Goal: Task Accomplishment & Management: Complete application form

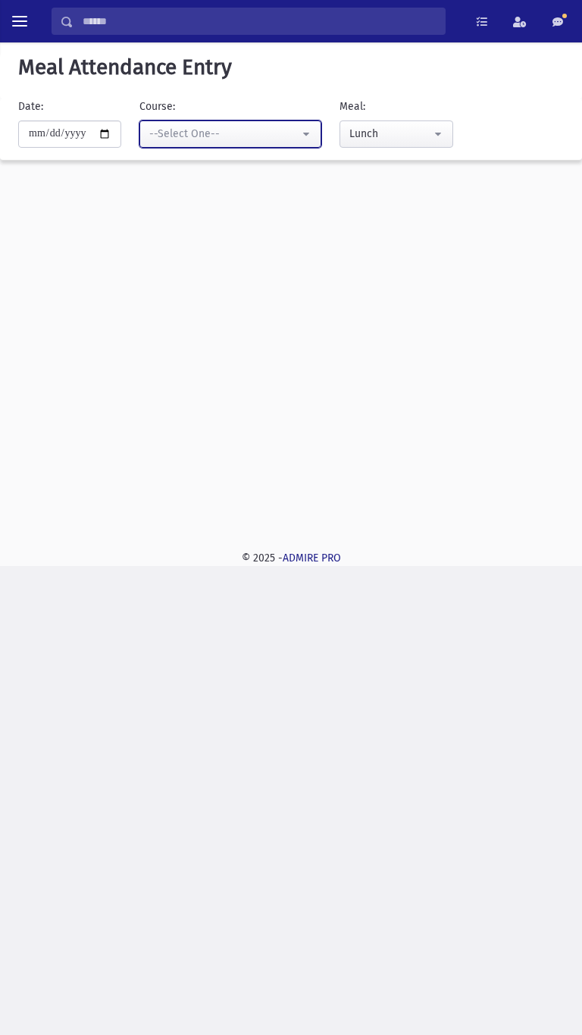
click at [243, 138] on div "--Select One--" at bounding box center [224, 134] width 150 height 16
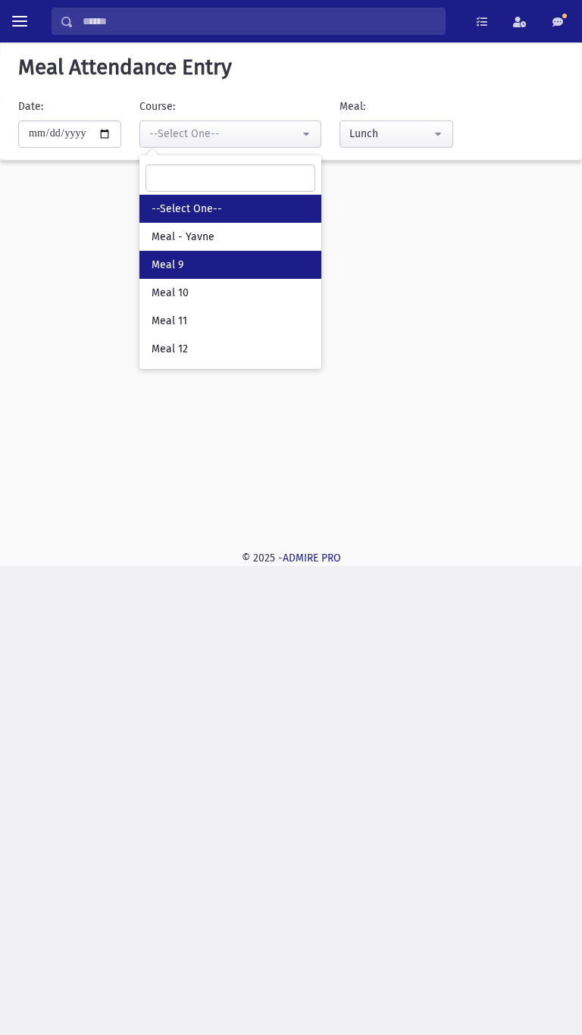
click at [222, 265] on link "Meal 9" at bounding box center [230, 265] width 182 height 28
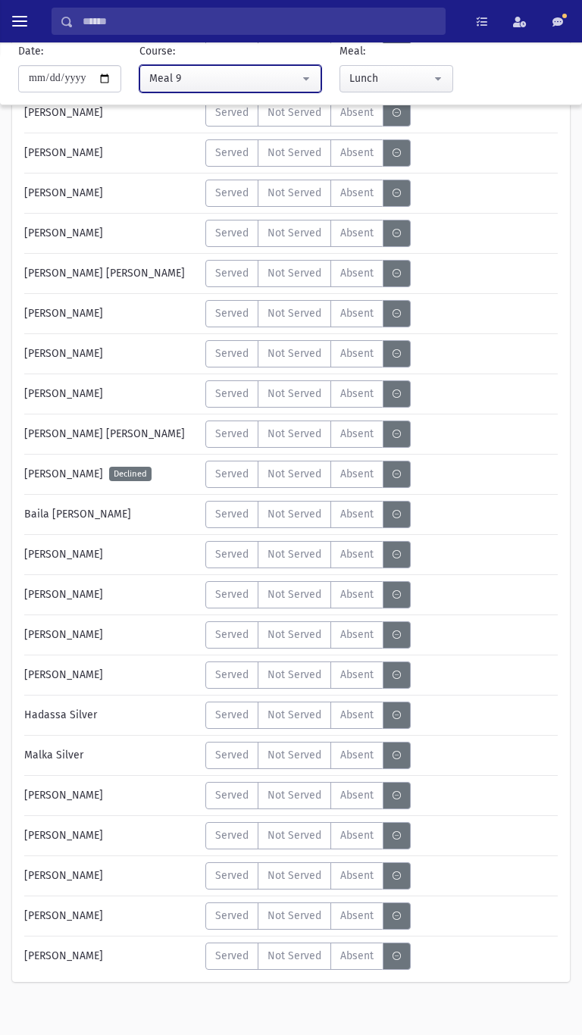
scroll to position [572, 0]
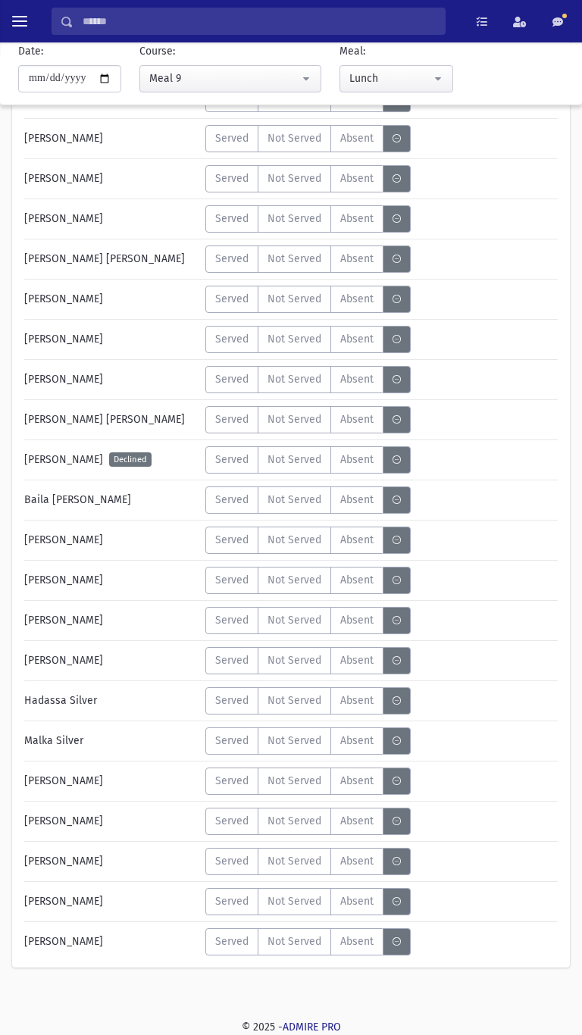
click at [233, 581] on label "Served" at bounding box center [231, 861] width 53 height 27
click at [227, 581] on span "Served" at bounding box center [231, 821] width 33 height 16
click at [229, 581] on span "Served" at bounding box center [231, 740] width 33 height 16
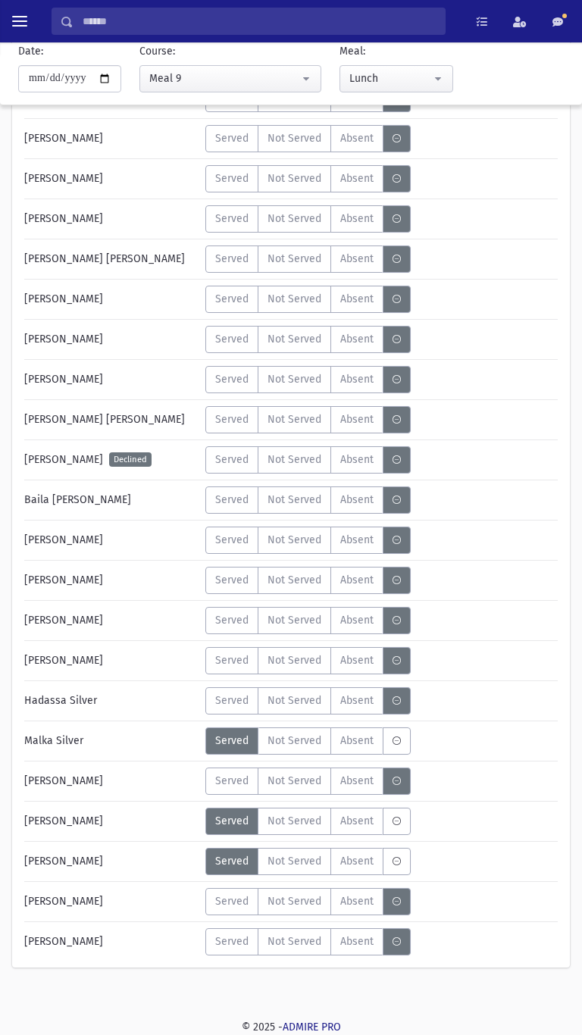
click at [355, 581] on span "Absent" at bounding box center [356, 700] width 33 height 16
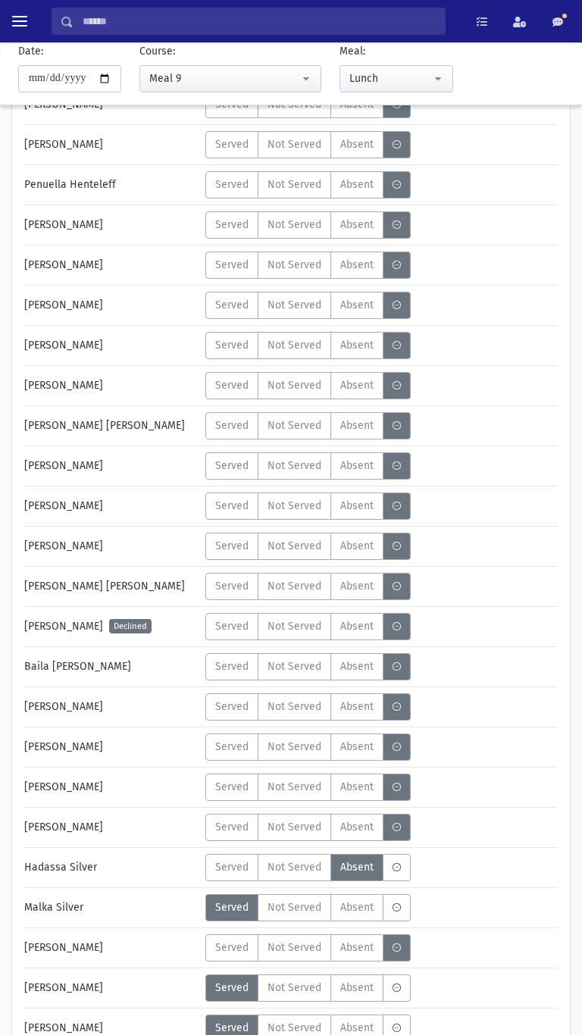
scroll to position [408, 0]
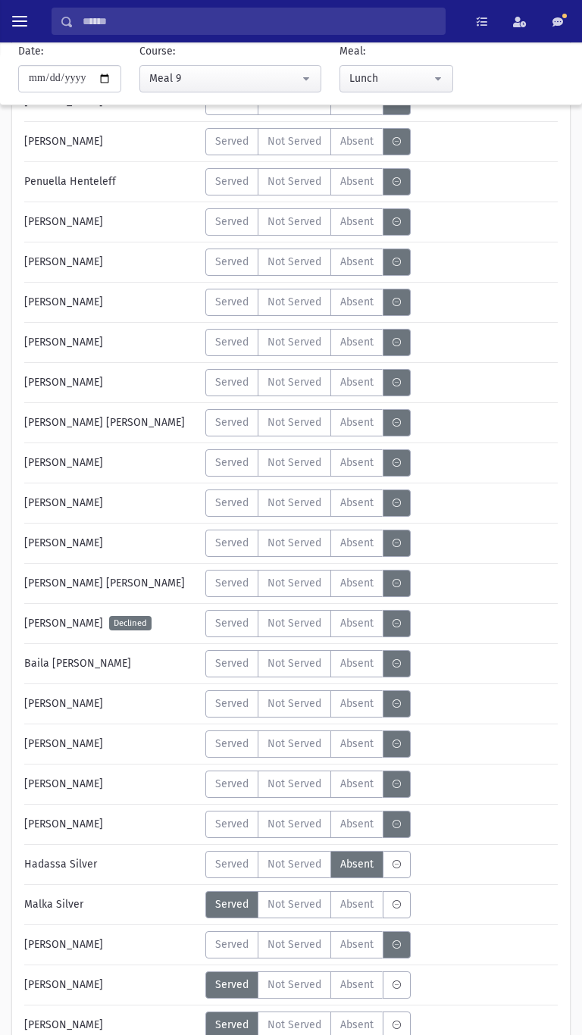
click at [226, 384] on span "Served" at bounding box center [231, 382] width 33 height 16
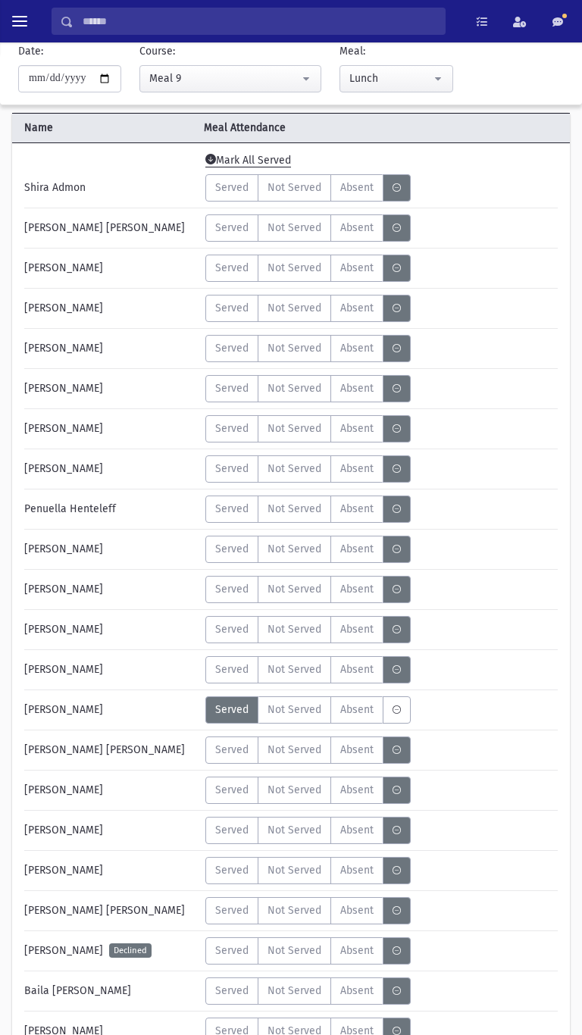
scroll to position [71, 0]
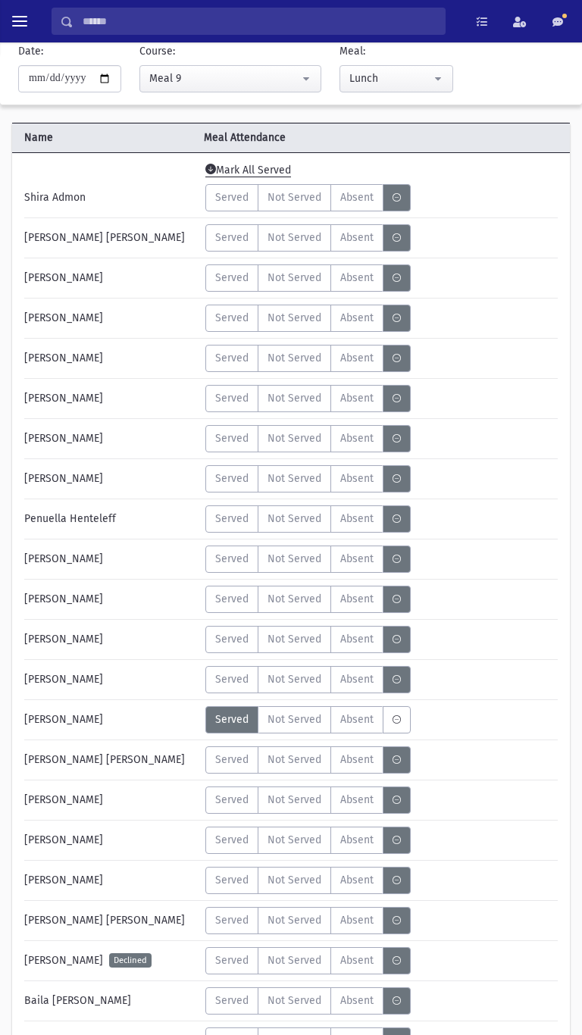
click at [229, 317] on span "Served" at bounding box center [231, 318] width 33 height 16
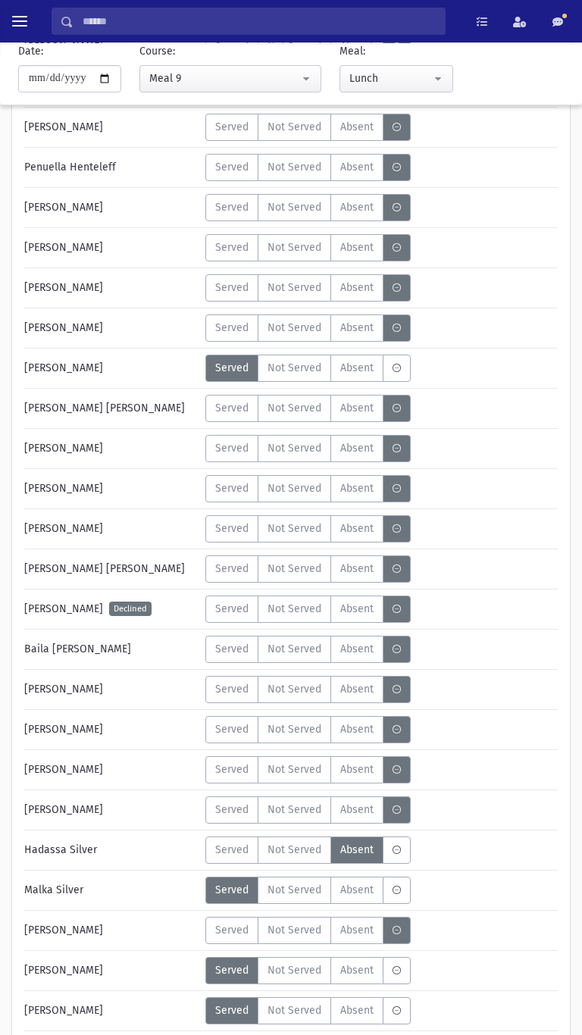
scroll to position [572, 0]
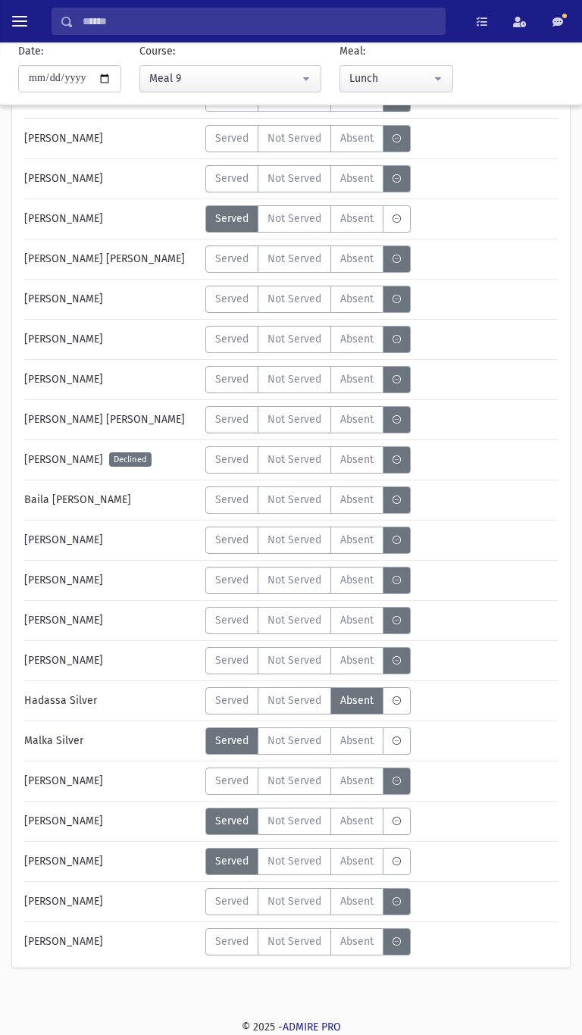
click at [237, 581] on span "Served" at bounding box center [231, 941] width 33 height 16
click at [301, 581] on span "Not Served" at bounding box center [294, 901] width 54 height 16
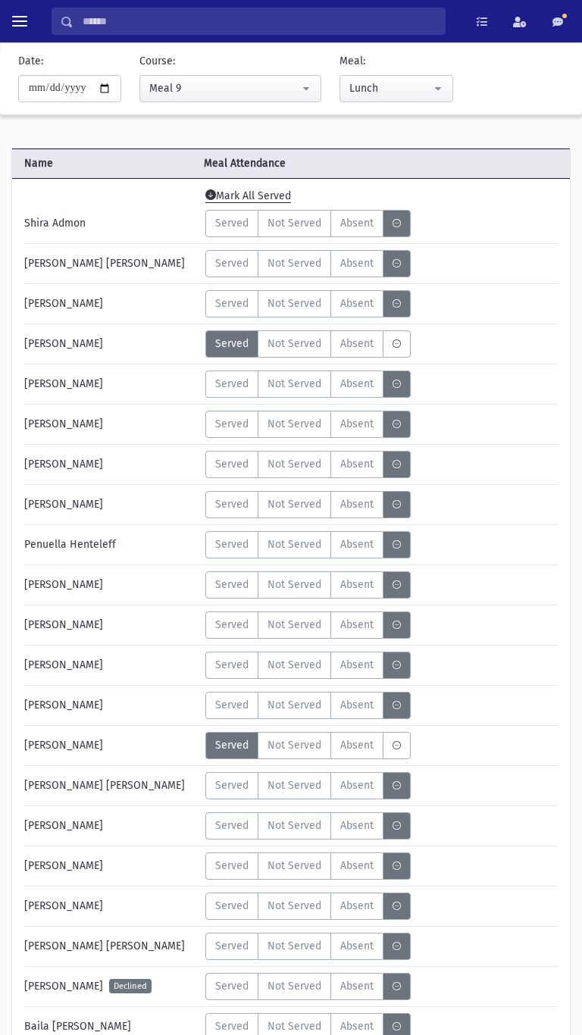
scroll to position [49, 0]
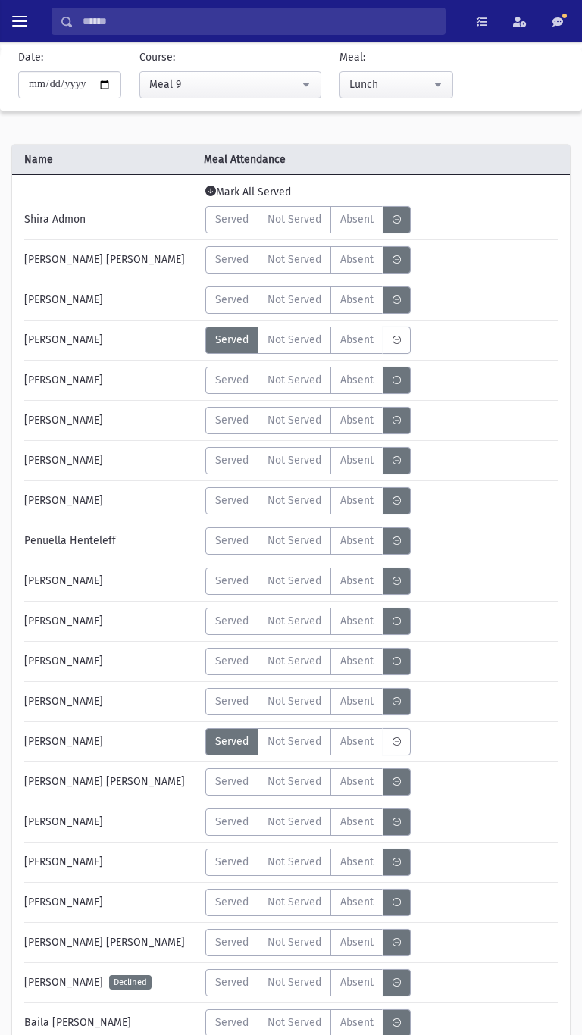
click at [239, 581] on span "Served" at bounding box center [231, 581] width 33 height 16
click at [307, 215] on span "Not Served" at bounding box center [294, 219] width 54 height 16
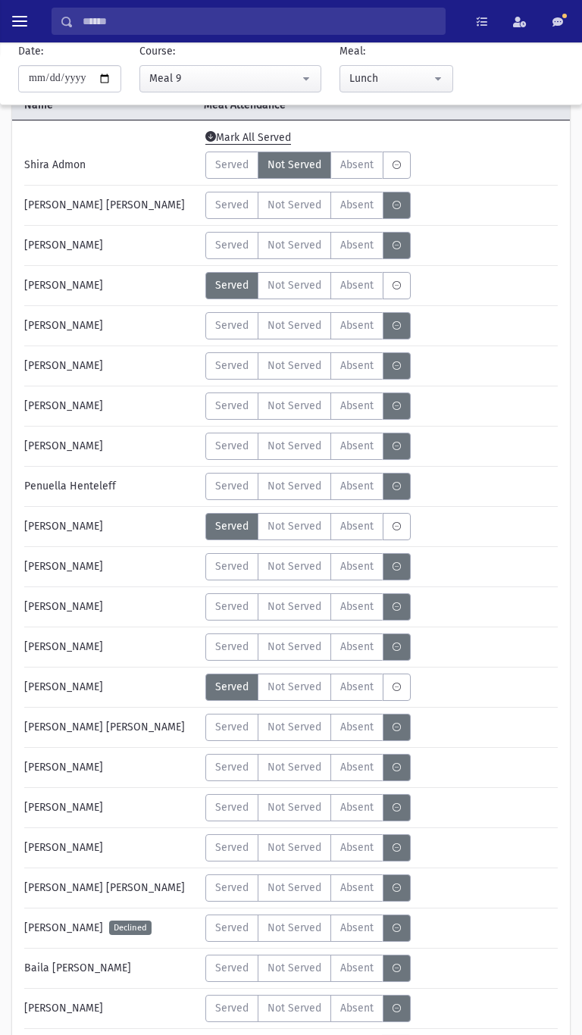
scroll to position [105, 0]
click at [291, 408] on span "Not Served" at bounding box center [294, 405] width 54 height 16
click at [314, 572] on span "Not Served" at bounding box center [294, 565] width 54 height 16
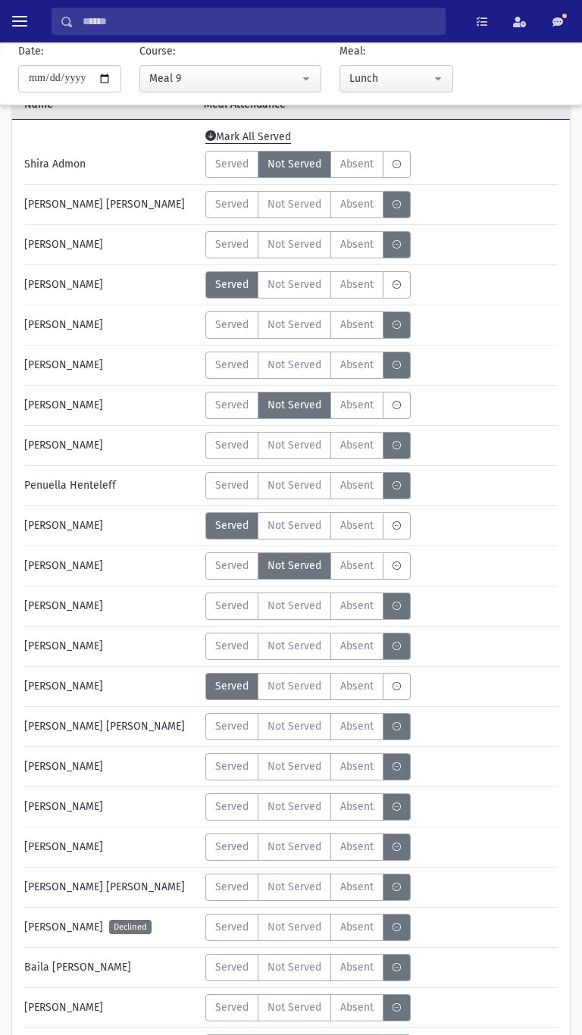
click at [289, 201] on span "Not Served" at bounding box center [294, 204] width 54 height 16
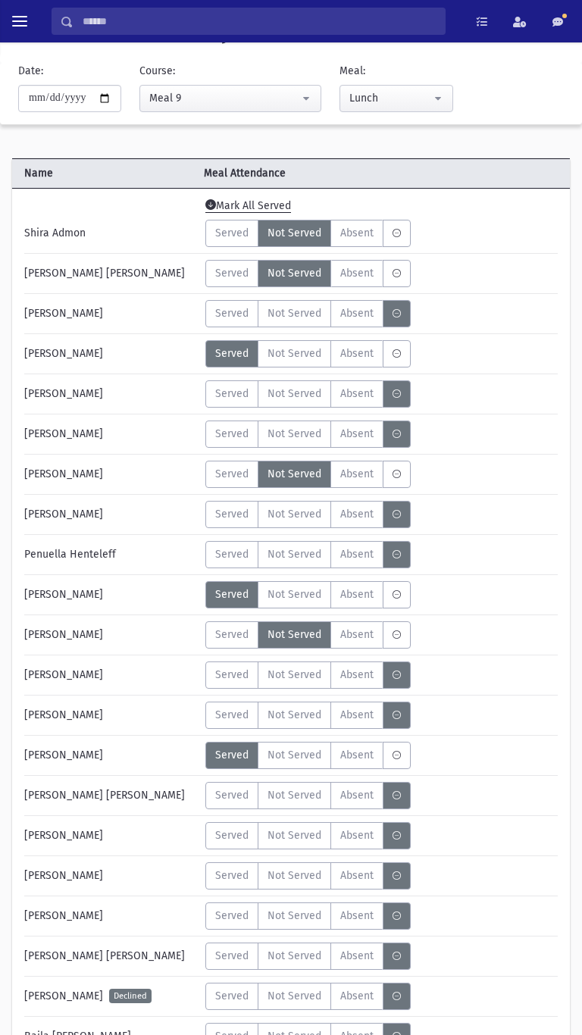
scroll to position [32, 0]
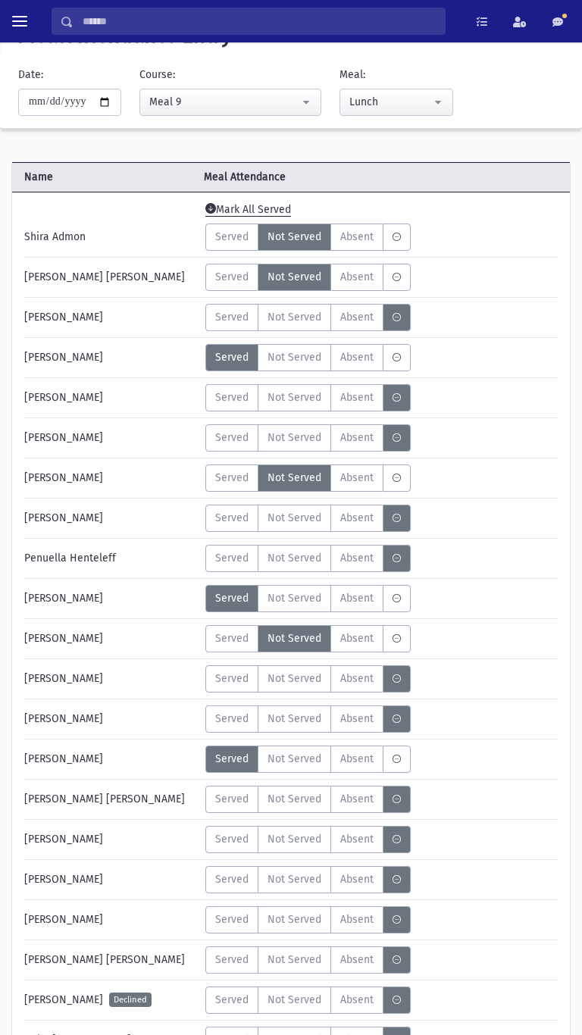
click at [304, 330] on label "Not Served" at bounding box center [294, 317] width 73 height 27
click at [312, 403] on span "Not Served" at bounding box center [294, 397] width 54 height 16
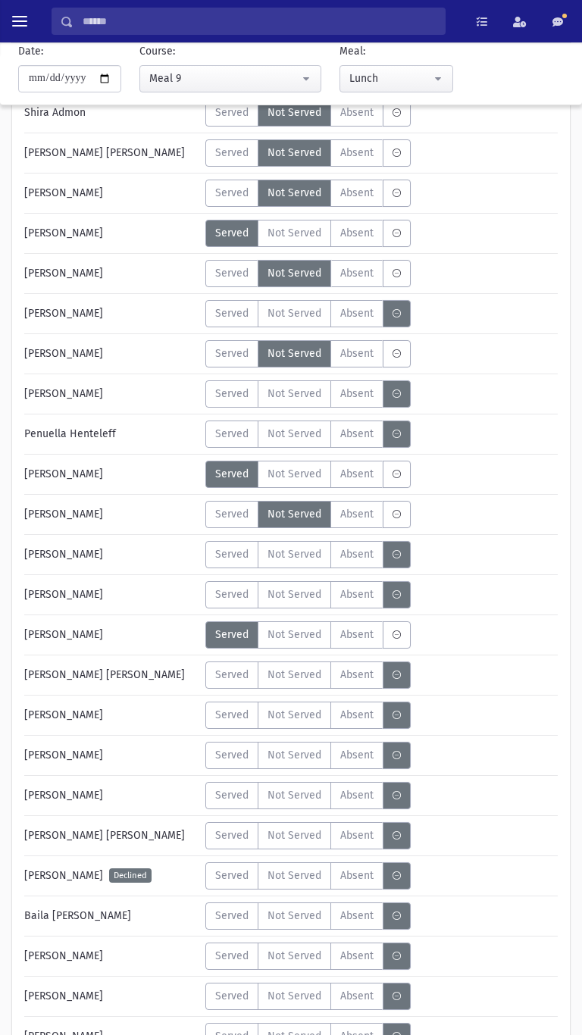
scroll to position [166, 0]
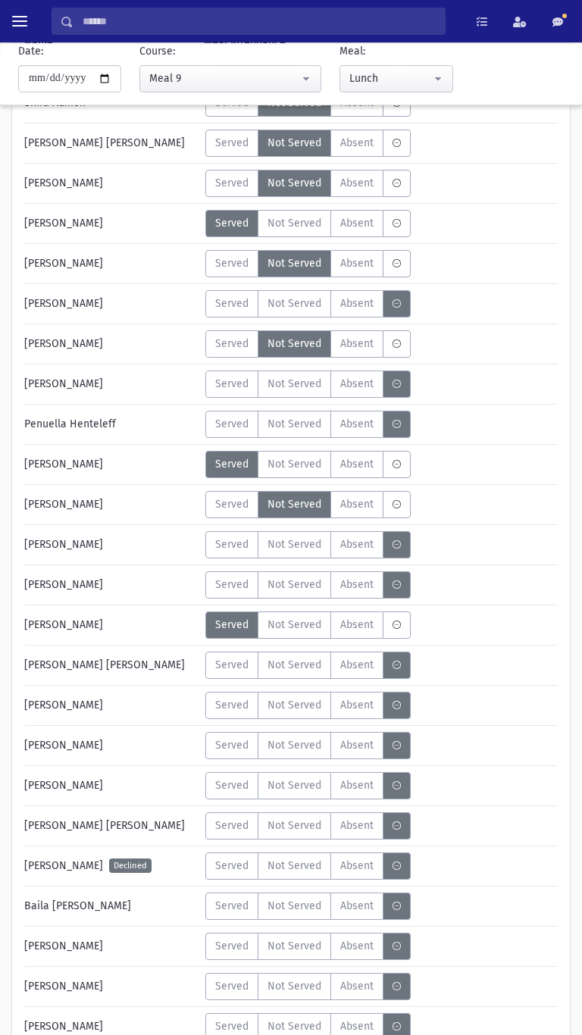
click at [316, 386] on span "Not Served" at bounding box center [294, 384] width 54 height 16
click at [300, 554] on label "Not Served" at bounding box center [294, 544] width 73 height 27
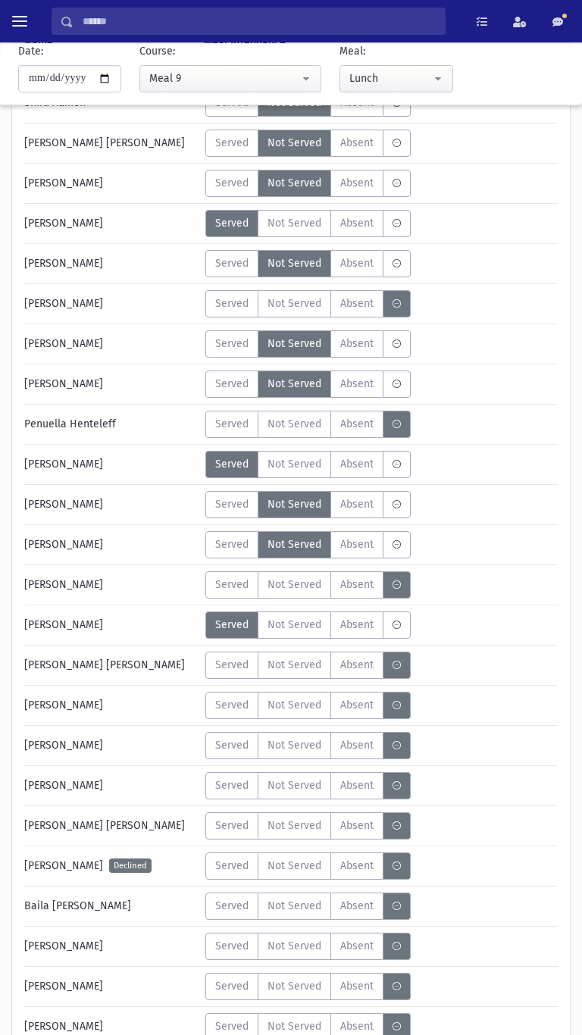
click at [310, 420] on span "Not Served" at bounding box center [294, 424] width 54 height 16
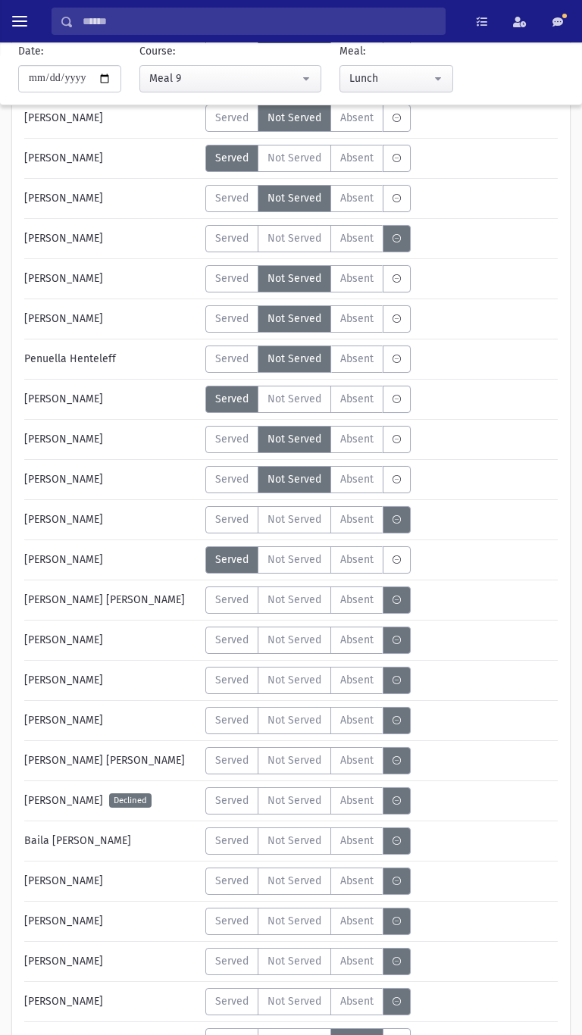
scroll to position [277, 0]
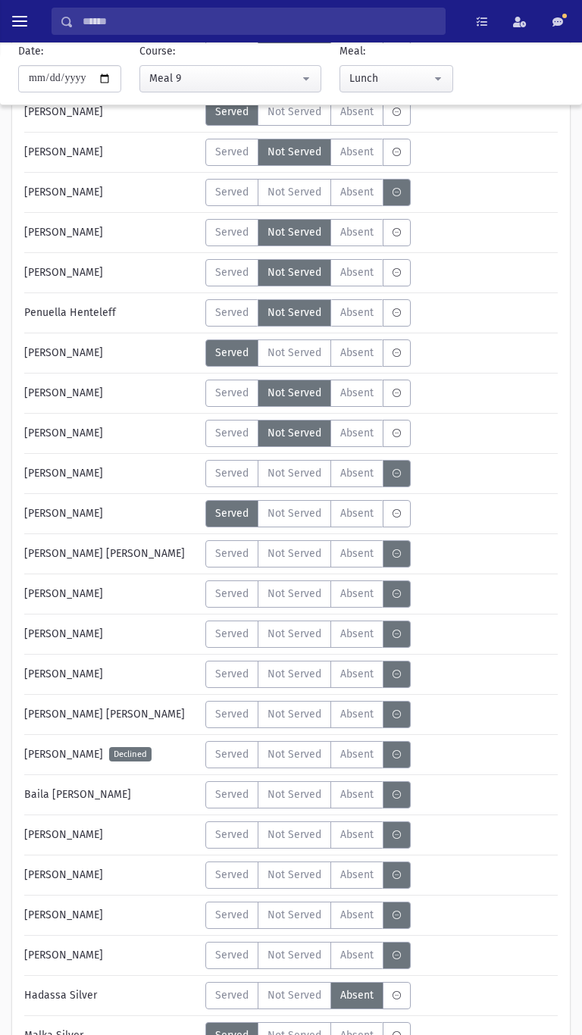
click at [224, 479] on span "Served" at bounding box center [231, 473] width 33 height 16
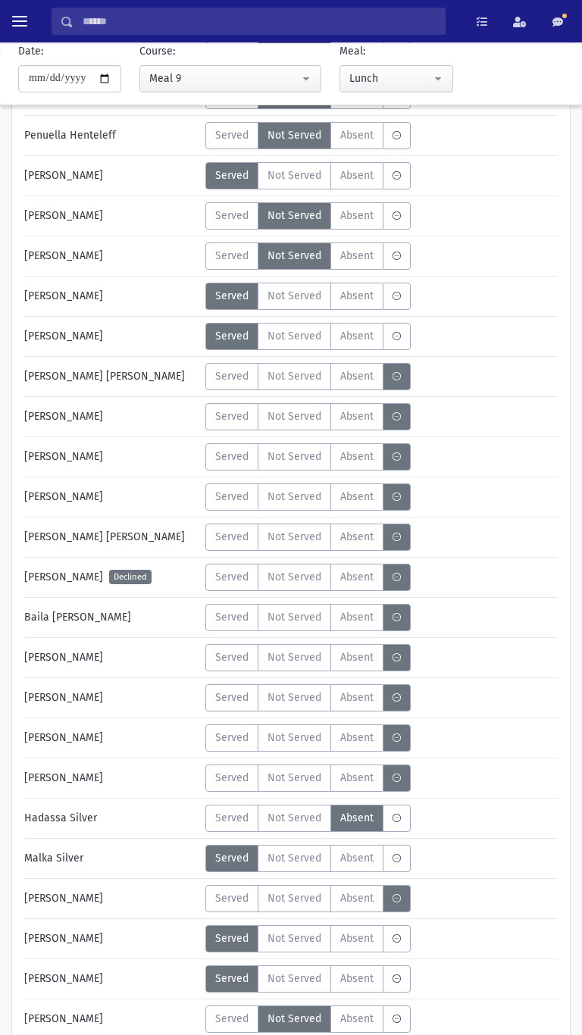
scroll to position [479, 0]
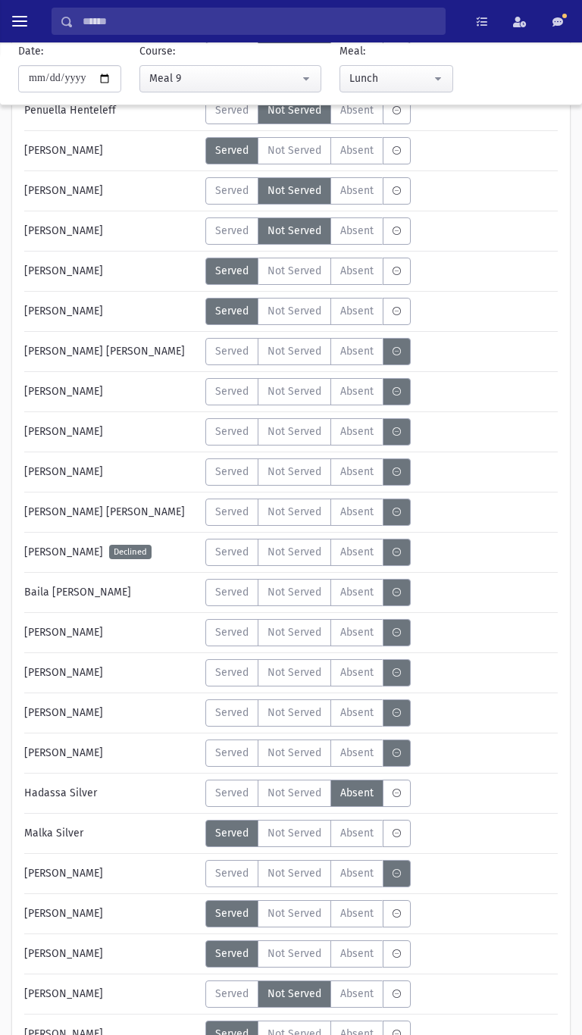
click at [306, 395] on span "Not Served" at bounding box center [294, 391] width 54 height 16
click at [307, 434] on span "Not Served" at bounding box center [294, 431] width 54 height 16
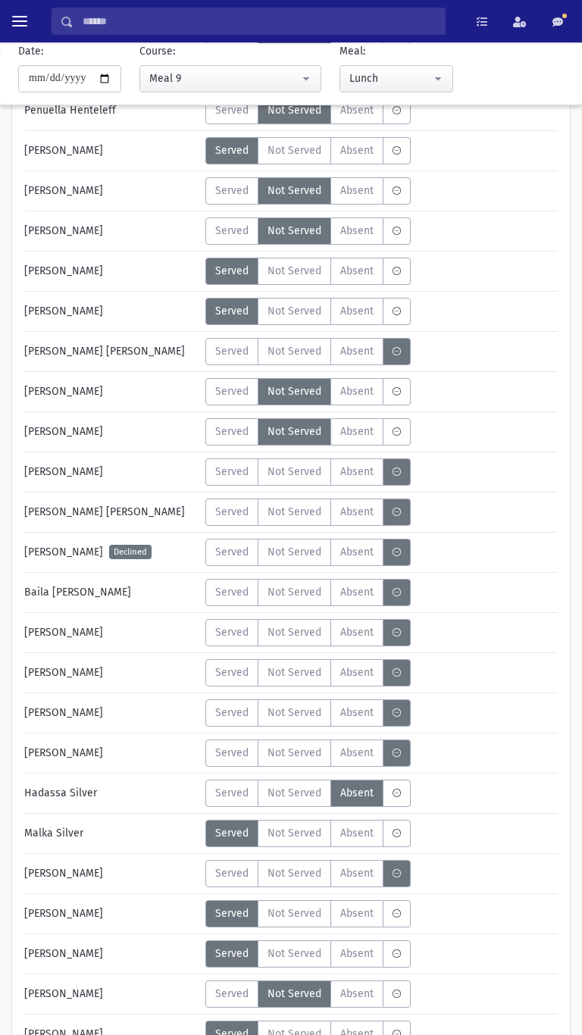
click at [297, 479] on label "Not Served" at bounding box center [294, 471] width 73 height 27
click at [235, 507] on span "Served" at bounding box center [231, 512] width 33 height 16
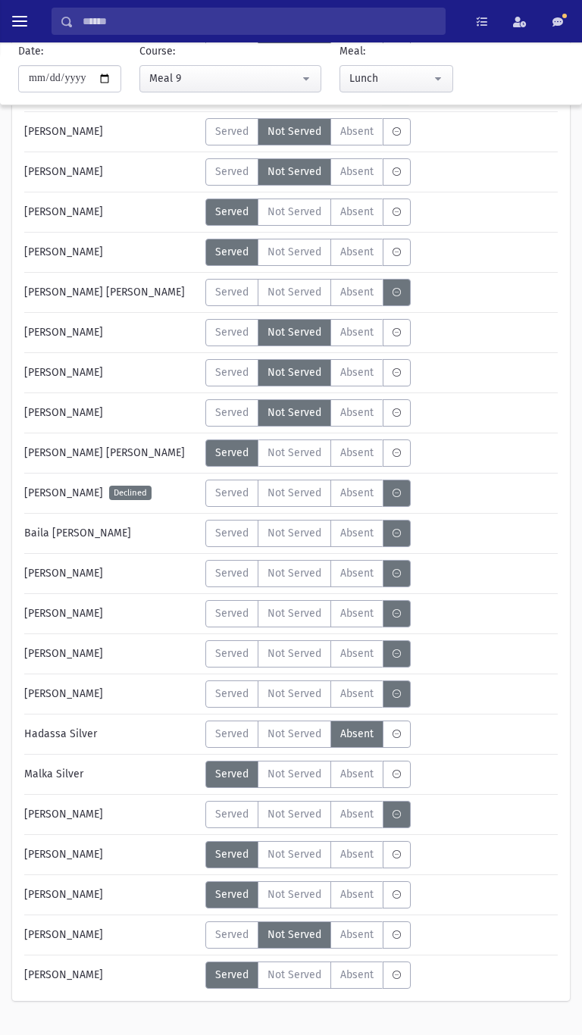
scroll to position [572, 0]
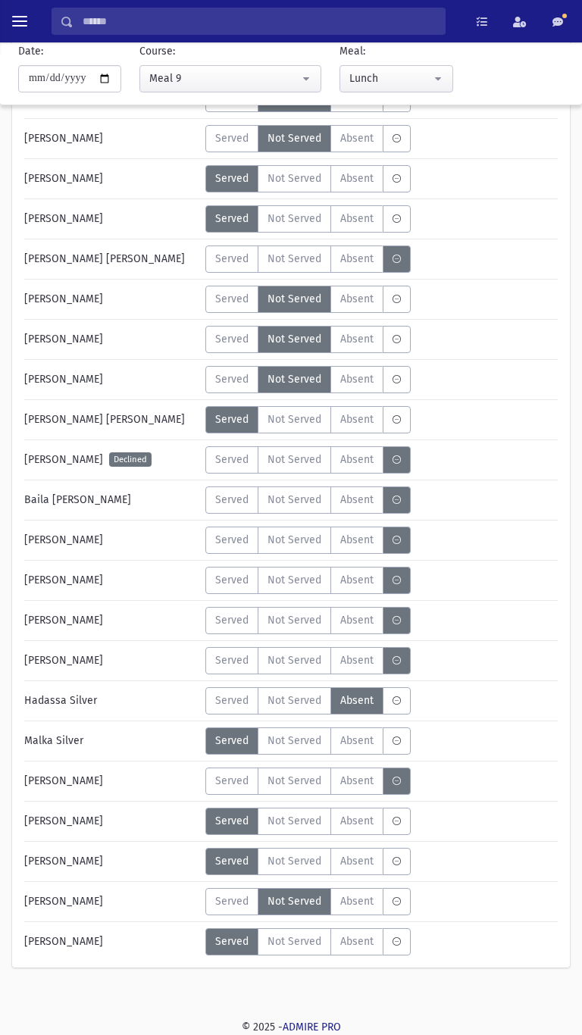
click at [295, 457] on span "Not Served" at bounding box center [294, 459] width 54 height 16
click at [395, 466] on span "MeaStatus" at bounding box center [396, 459] width 8 height 16
click at [299, 508] on label "Not Served" at bounding box center [294, 499] width 73 height 27
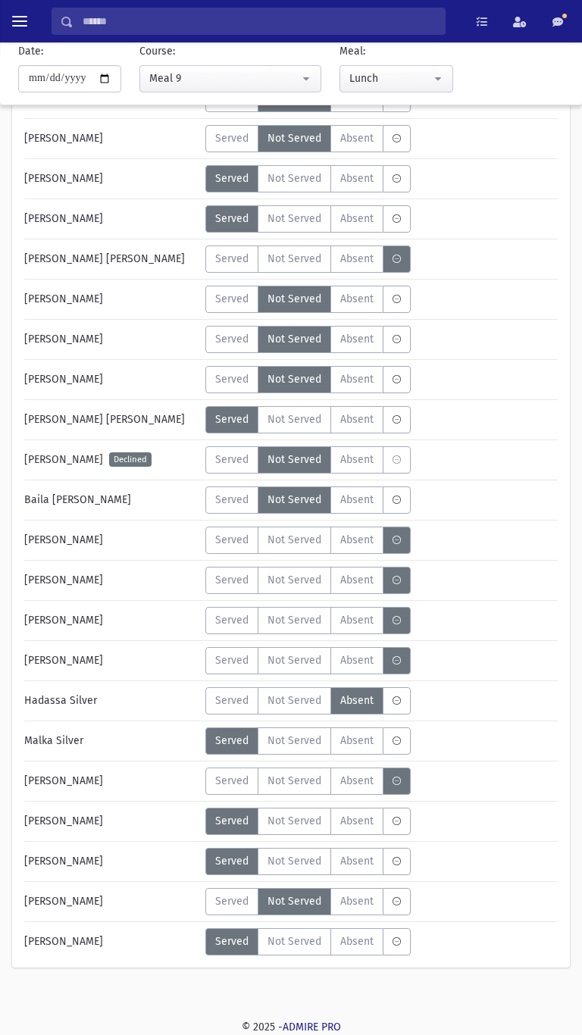
click at [303, 536] on span "Not Served" at bounding box center [294, 540] width 54 height 16
click at [216, 581] on label "Served" at bounding box center [231, 580] width 53 height 27
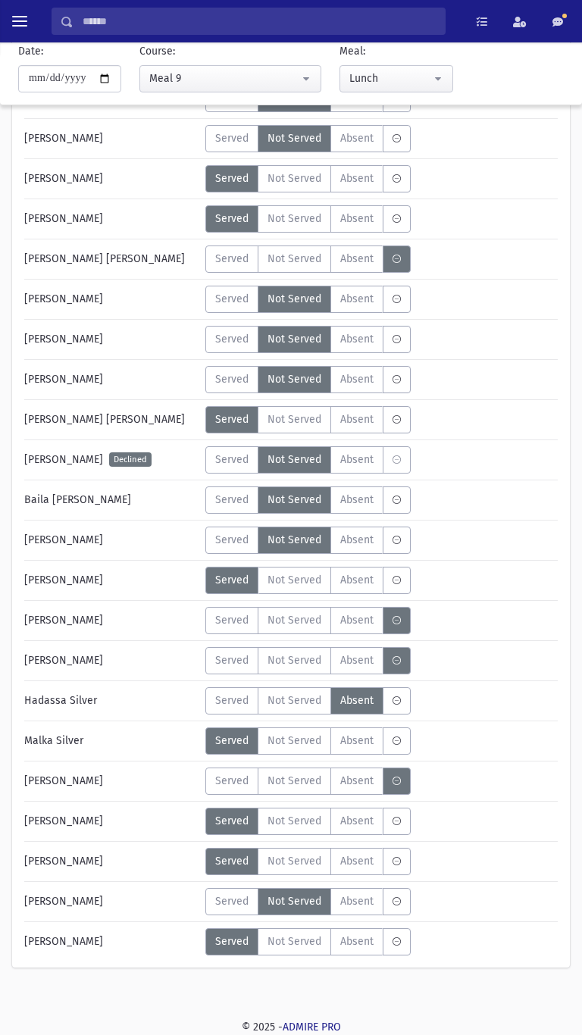
click at [303, 581] on label "Not Served" at bounding box center [294, 660] width 73 height 27
click at [235, 581] on span "Served" at bounding box center [231, 781] width 33 height 16
click at [302, 581] on span "Not Served" at bounding box center [294, 821] width 54 height 16
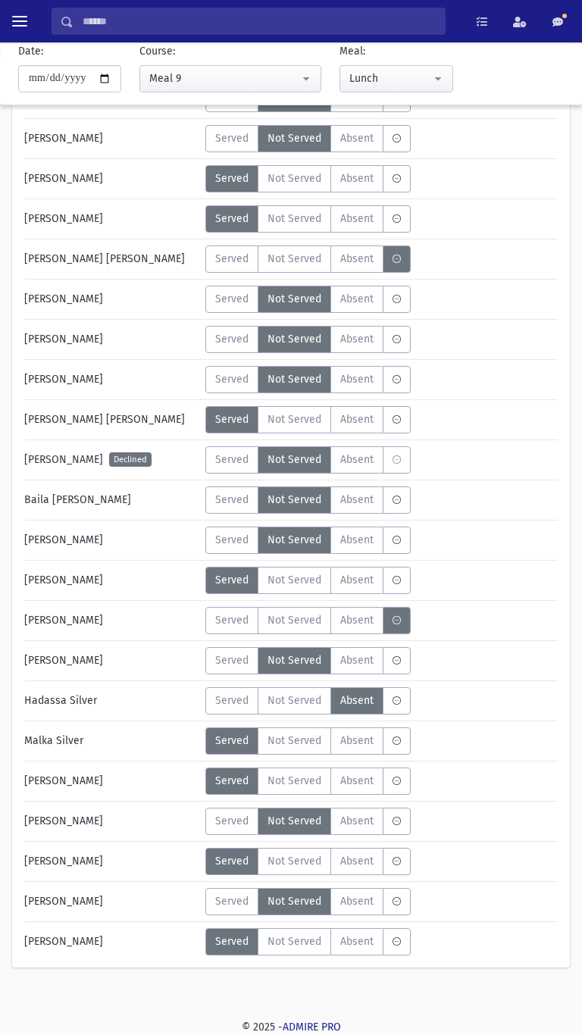
click at [301, 581] on span "Not Served" at bounding box center [294, 941] width 54 height 16
click at [306, 581] on span "Not Served" at bounding box center [294, 620] width 54 height 16
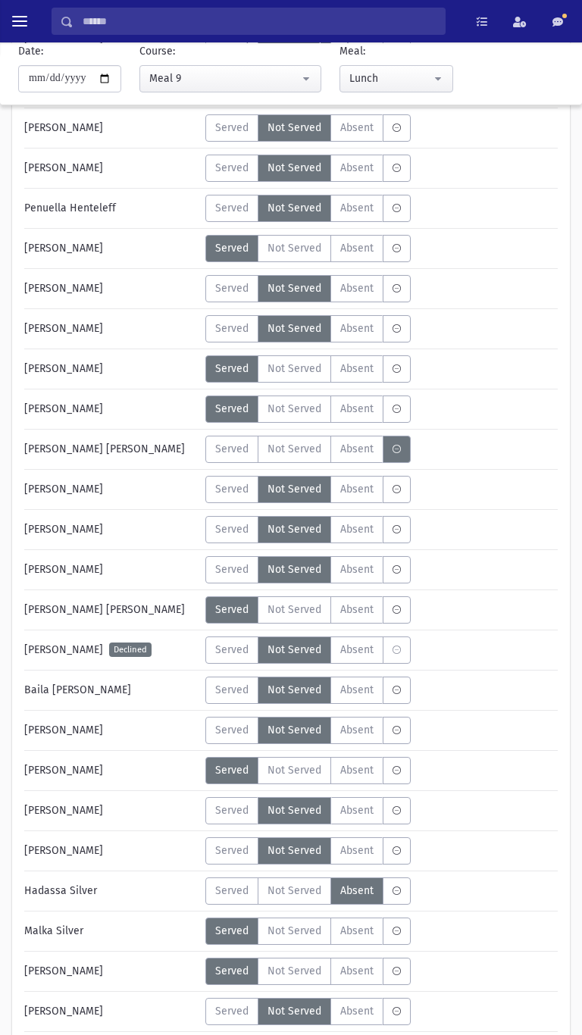
scroll to position [380, 0]
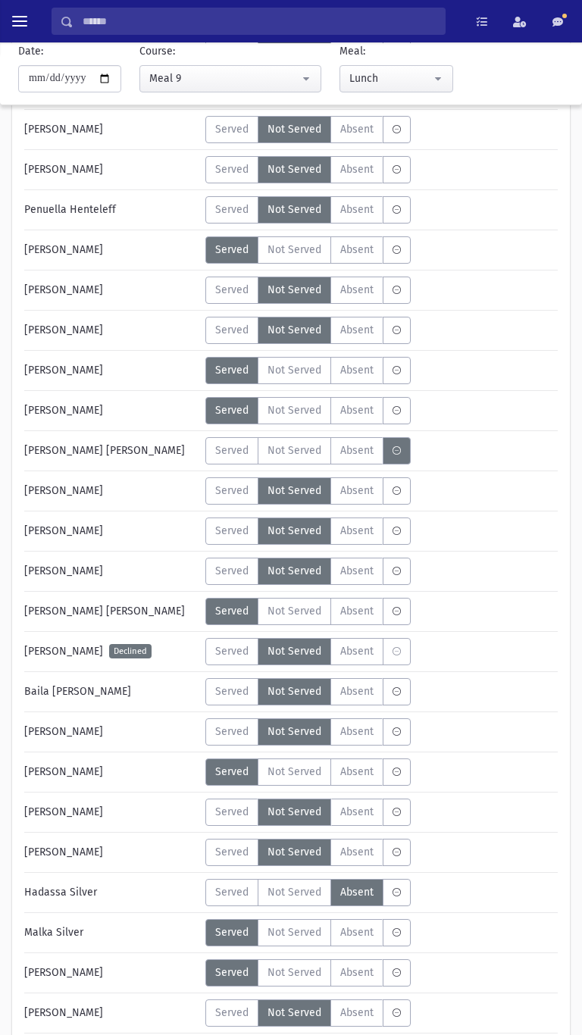
click at [308, 417] on span "Not Served" at bounding box center [294, 410] width 54 height 16
click at [237, 403] on span "Served" at bounding box center [231, 410] width 33 height 16
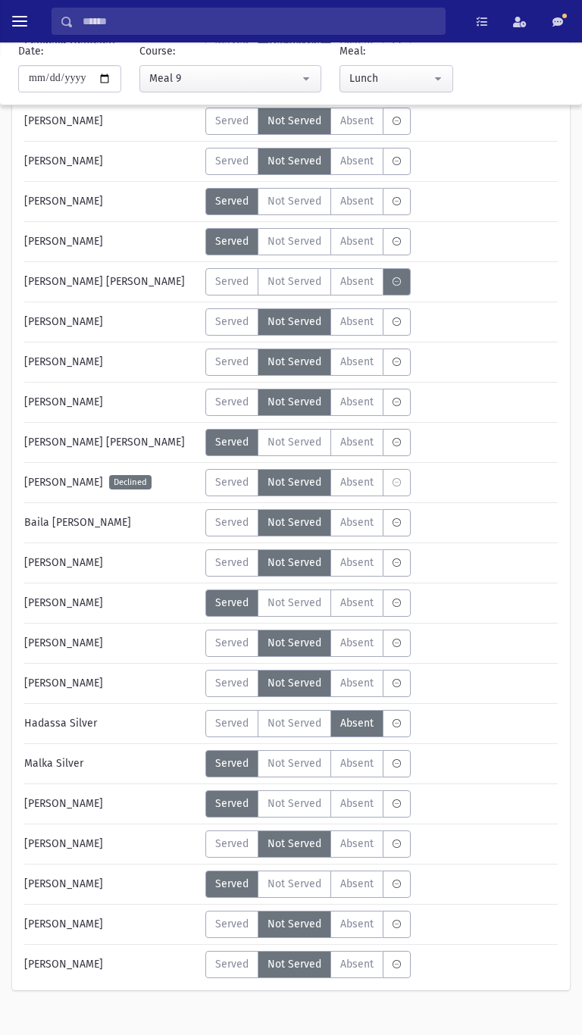
scroll to position [530, 0]
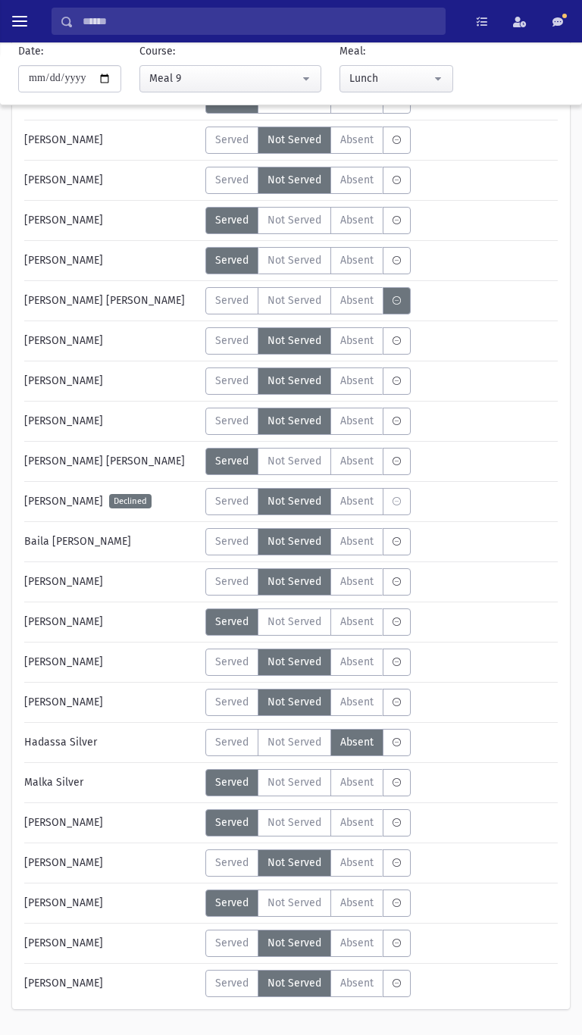
click at [243, 581] on span "Served" at bounding box center [231, 862] width 33 height 16
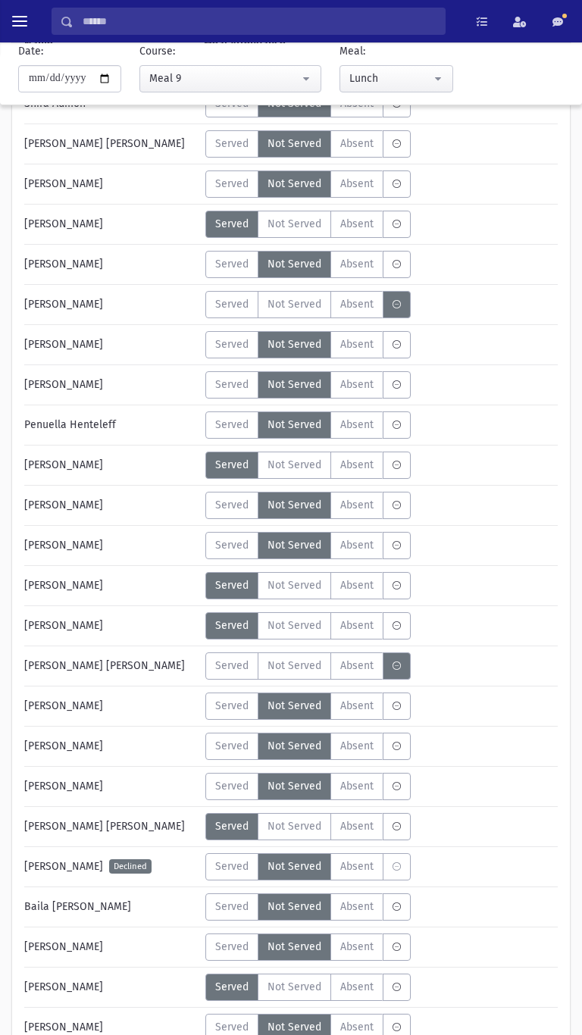
scroll to position [167, 0]
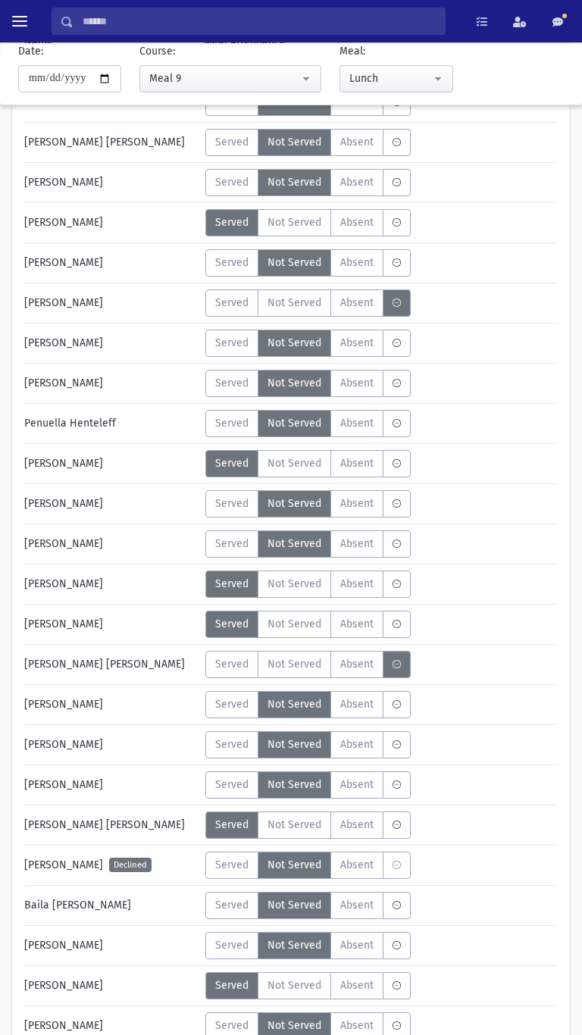
click at [239, 295] on span "Served" at bounding box center [231, 303] width 33 height 16
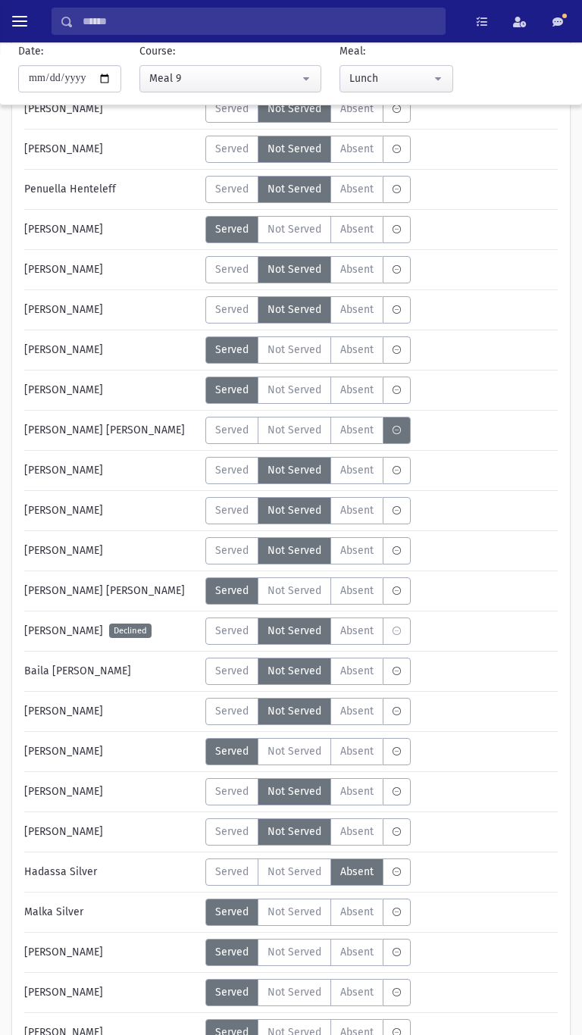
scroll to position [402, 0]
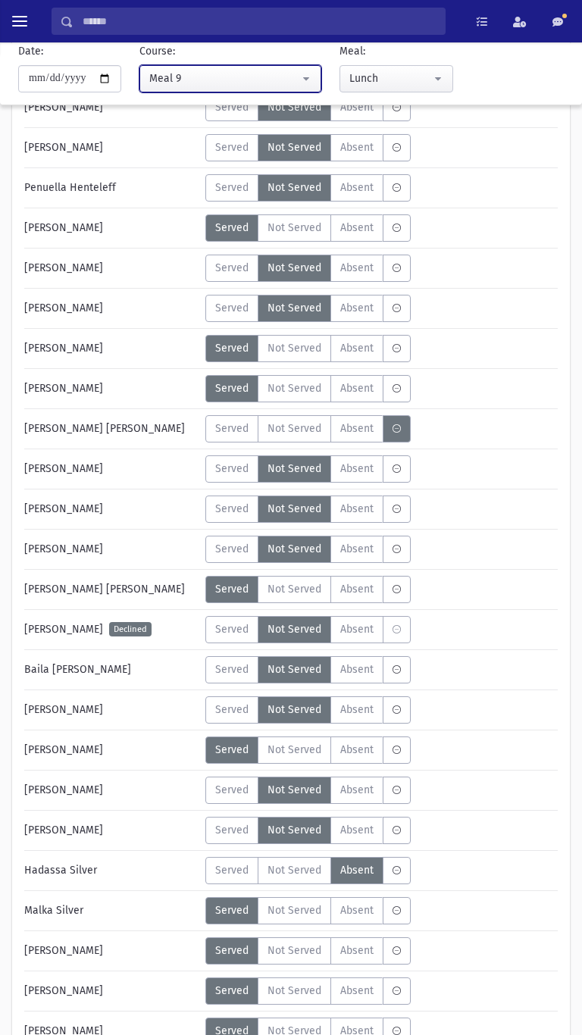
click at [233, 73] on div "Meal 9" at bounding box center [224, 78] width 150 height 16
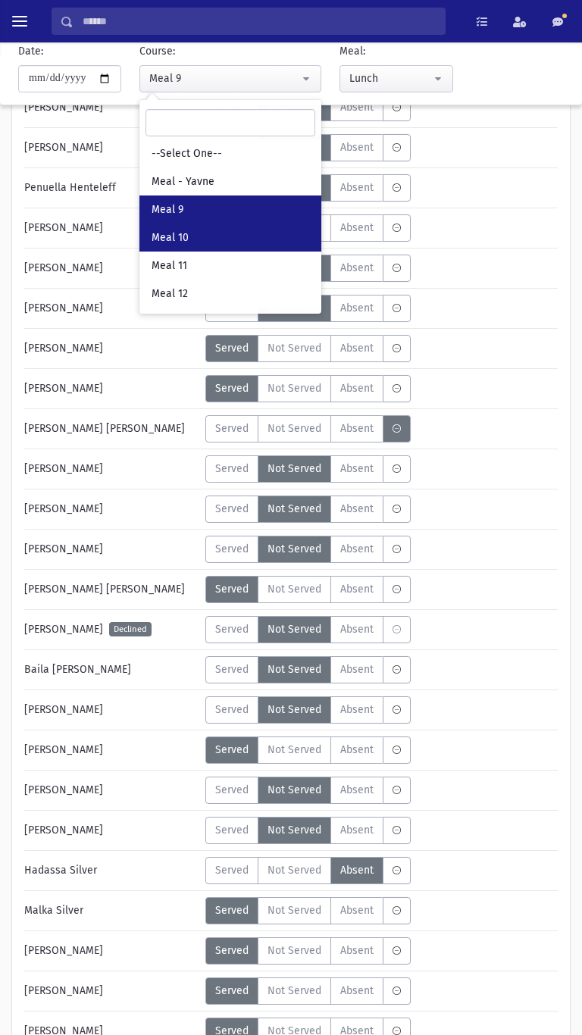
click at [253, 230] on link "Meal 10" at bounding box center [230, 237] width 182 height 28
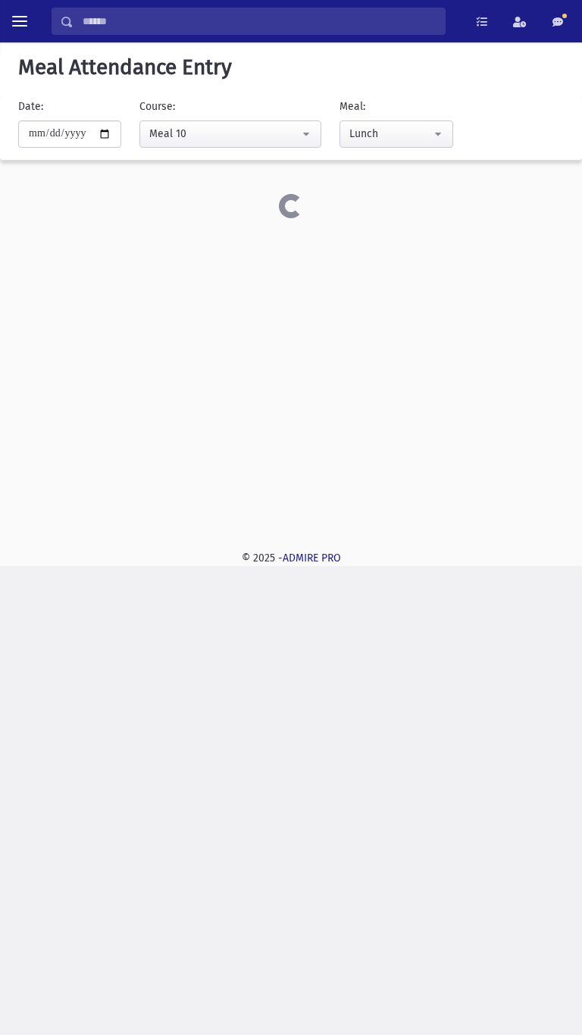
click at [581, 581] on div "Search Results Students" at bounding box center [291, 517] width 582 height 1035
click at [262, 147] on button "Meal 10" at bounding box center [230, 133] width 182 height 27
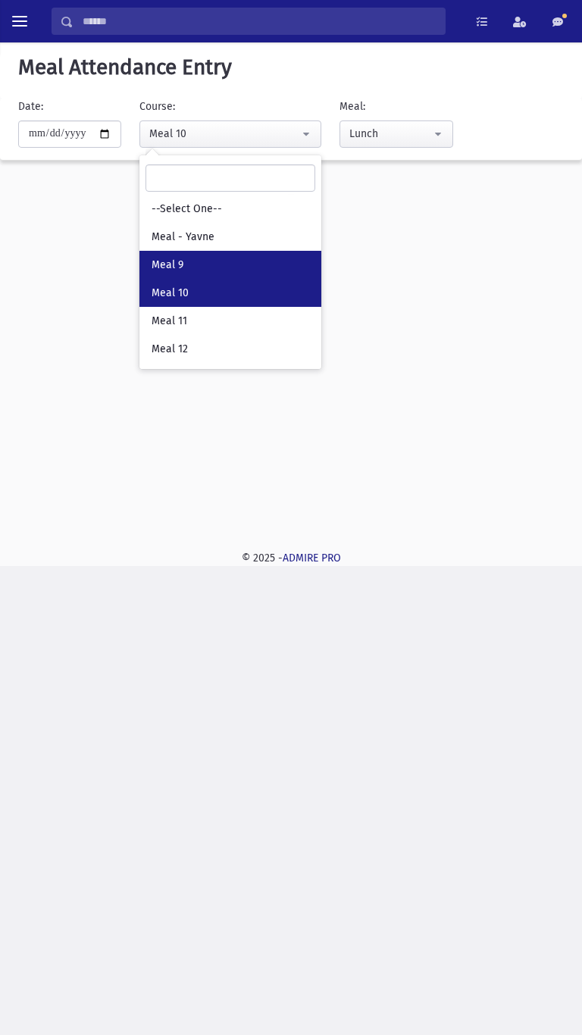
click at [289, 251] on link "Meal 9" at bounding box center [230, 265] width 182 height 28
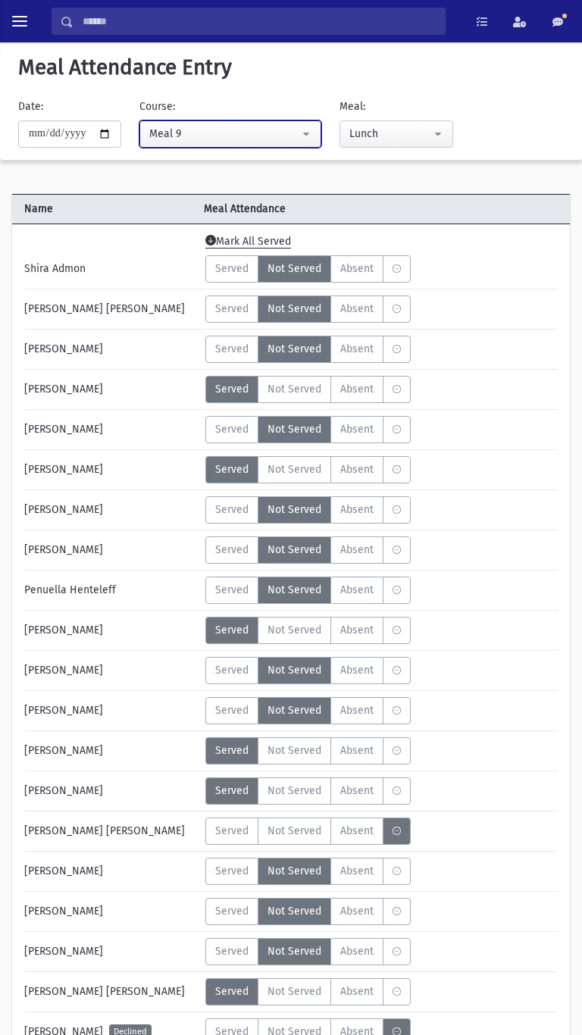
click at [292, 139] on div "Meal 9" at bounding box center [224, 134] width 150 height 16
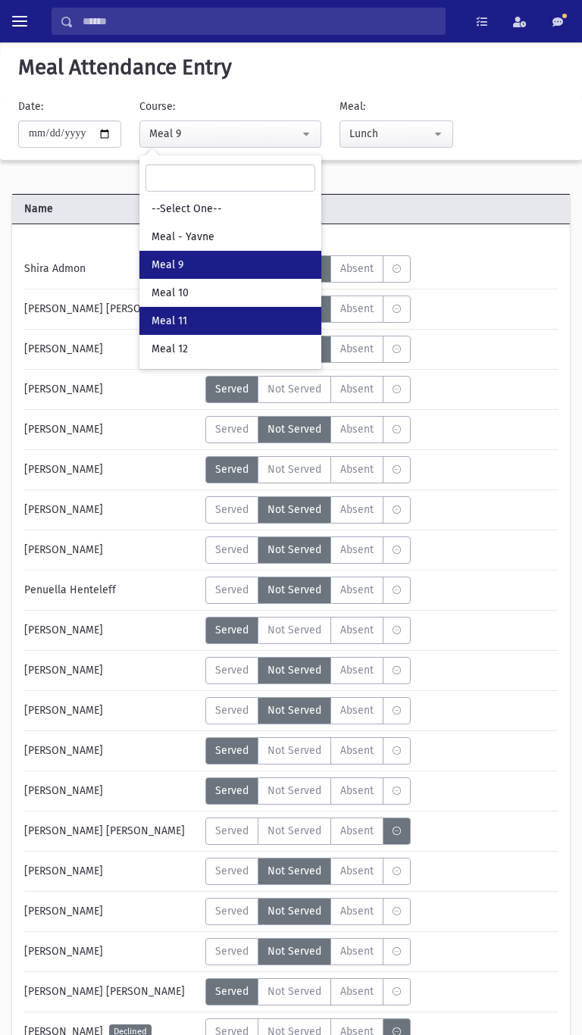
click at [236, 307] on link "Meal 11" at bounding box center [230, 321] width 182 height 28
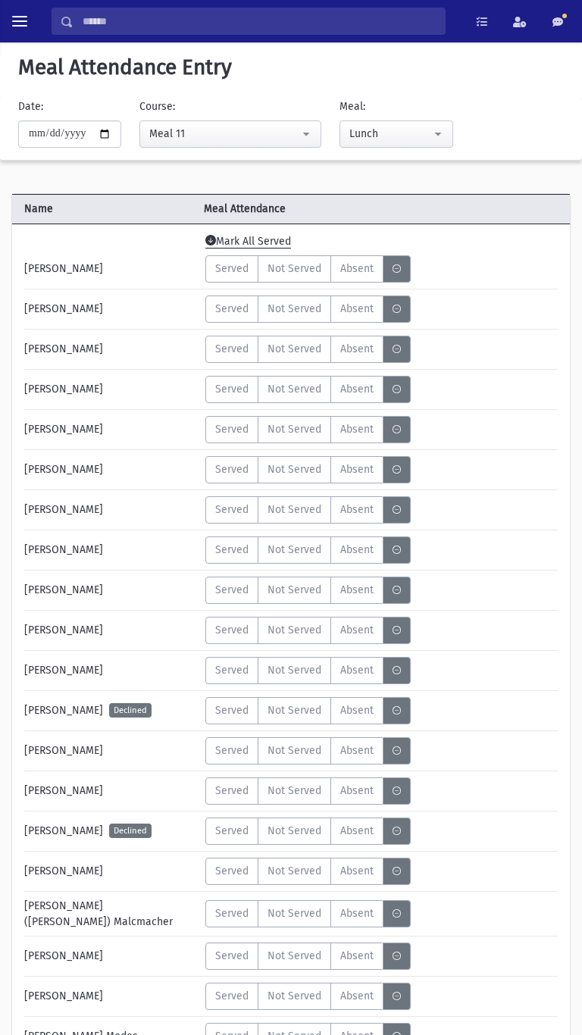
click at [292, 158] on div "**********" at bounding box center [283, 128] width 582 height 61
click at [254, 141] on div "Meal 11" at bounding box center [224, 134] width 150 height 16
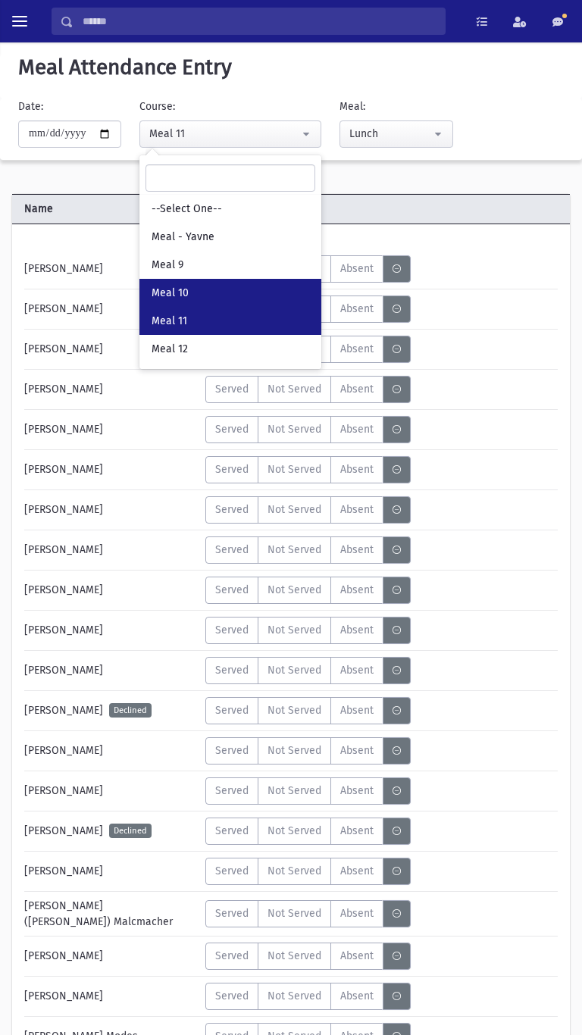
click at [189, 282] on link "Meal 10" at bounding box center [230, 293] width 182 height 28
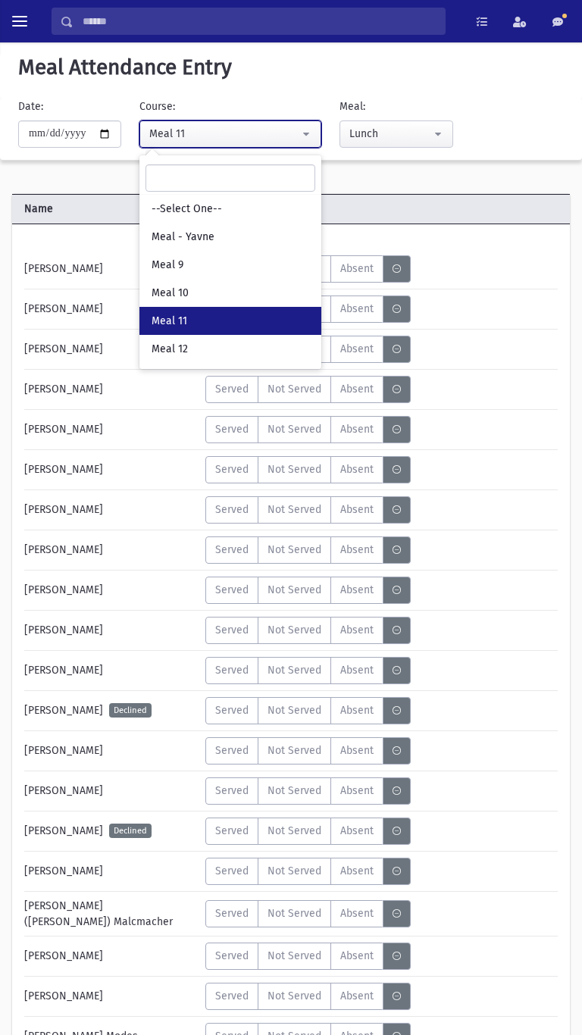
select select "*****"
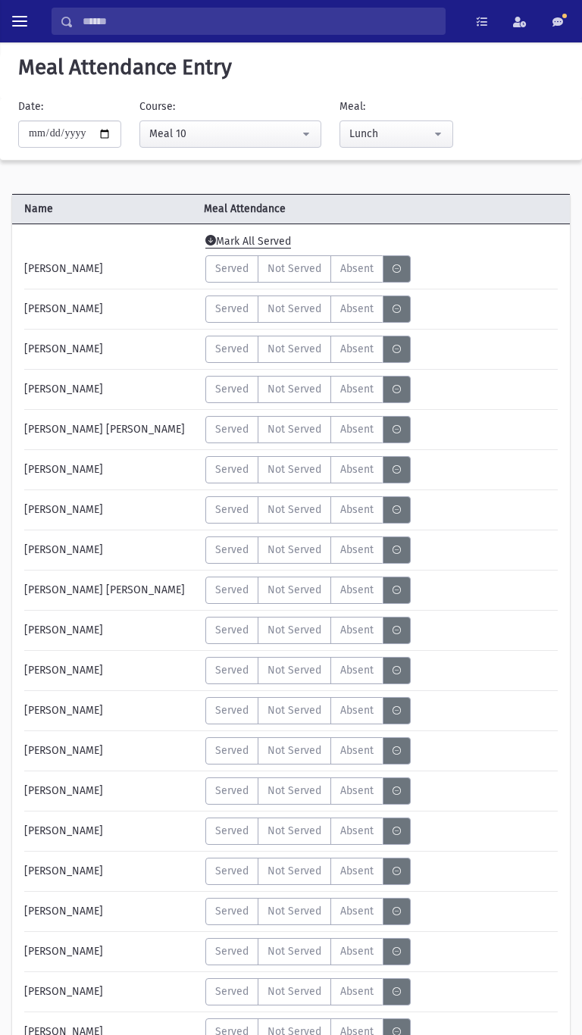
click at [293, 315] on span "Not Served" at bounding box center [294, 309] width 54 height 16
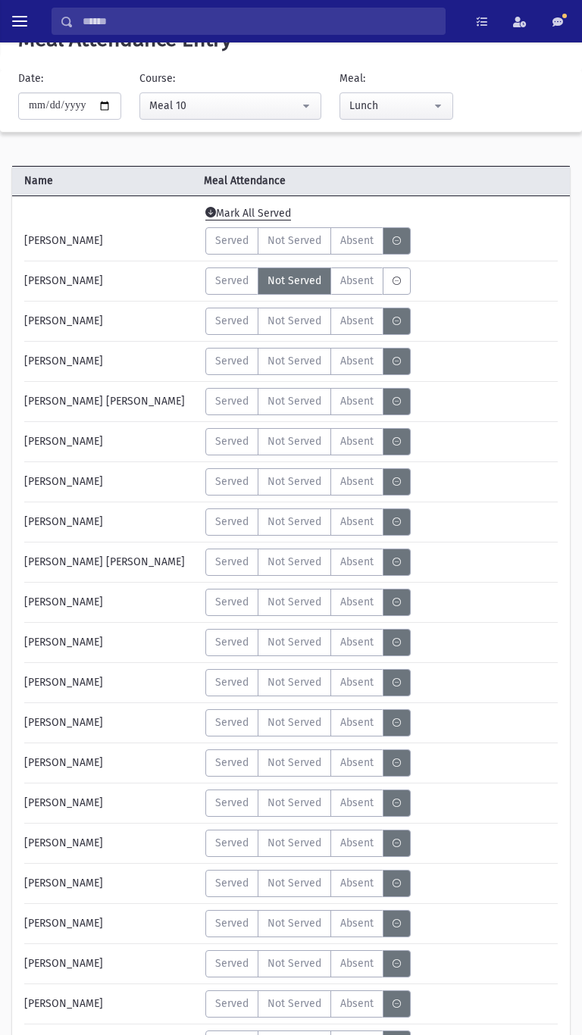
scroll to position [87, 0]
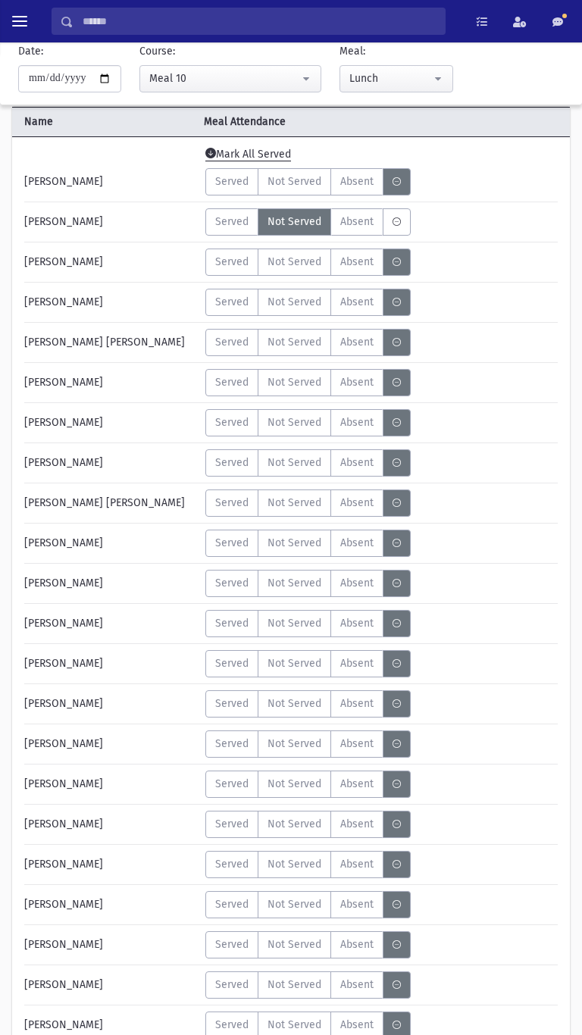
click at [305, 267] on span "Not Served" at bounding box center [294, 262] width 54 height 16
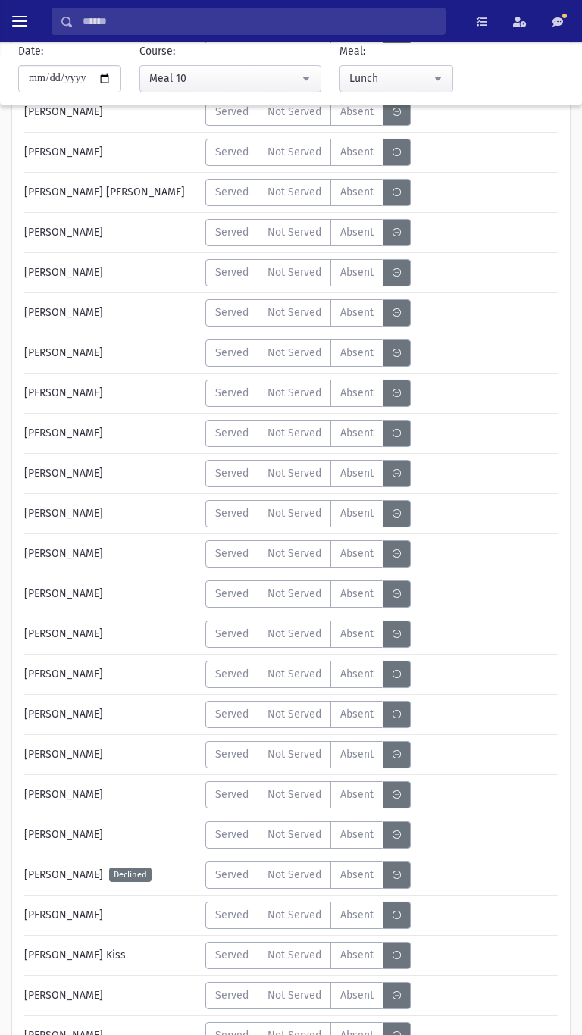
click at [304, 162] on label "Not Served" at bounding box center [294, 152] width 73 height 27
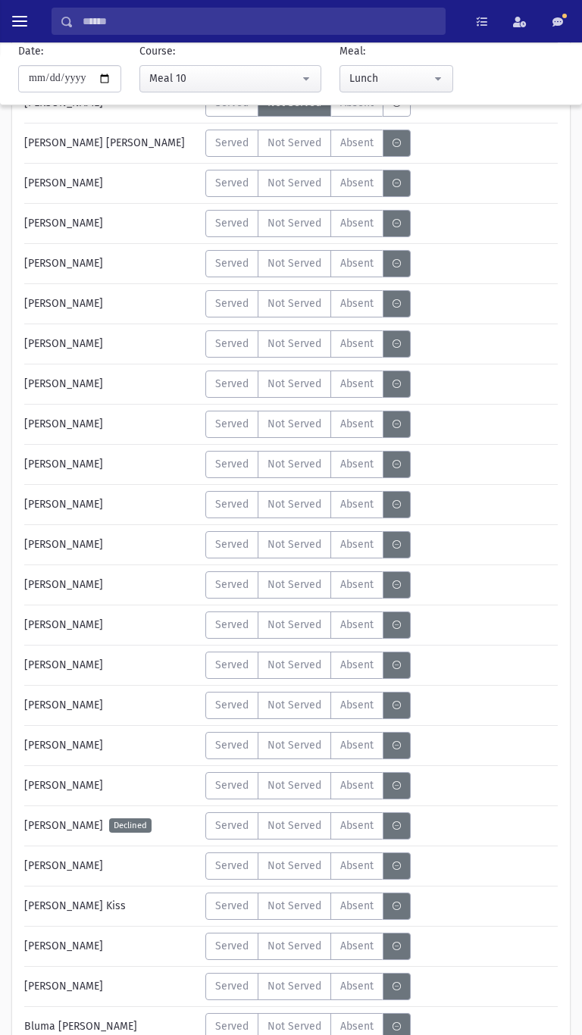
scroll to position [458, 0]
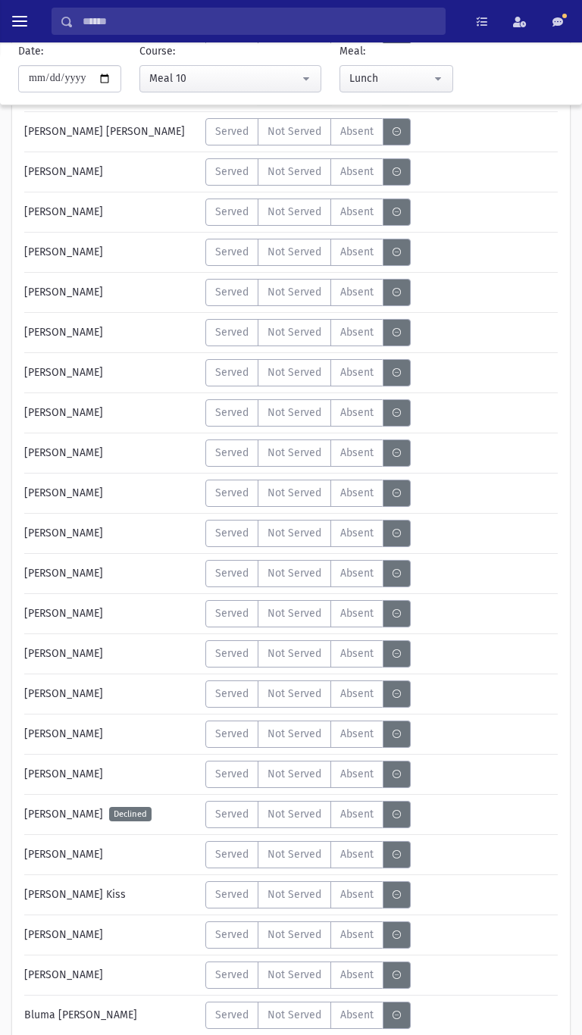
click at [310, 134] on span "Not Served" at bounding box center [294, 131] width 54 height 16
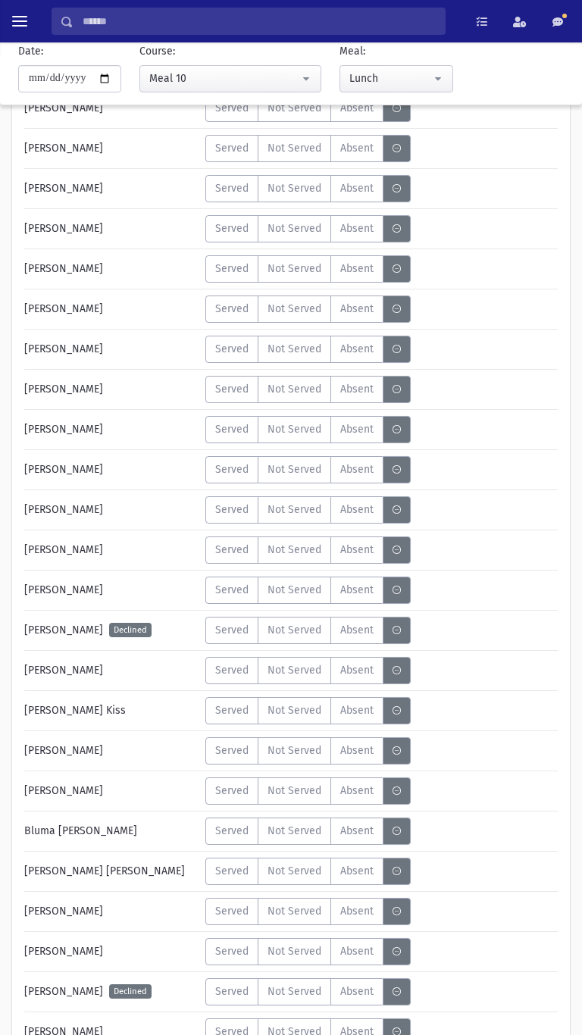
scroll to position [650, 0]
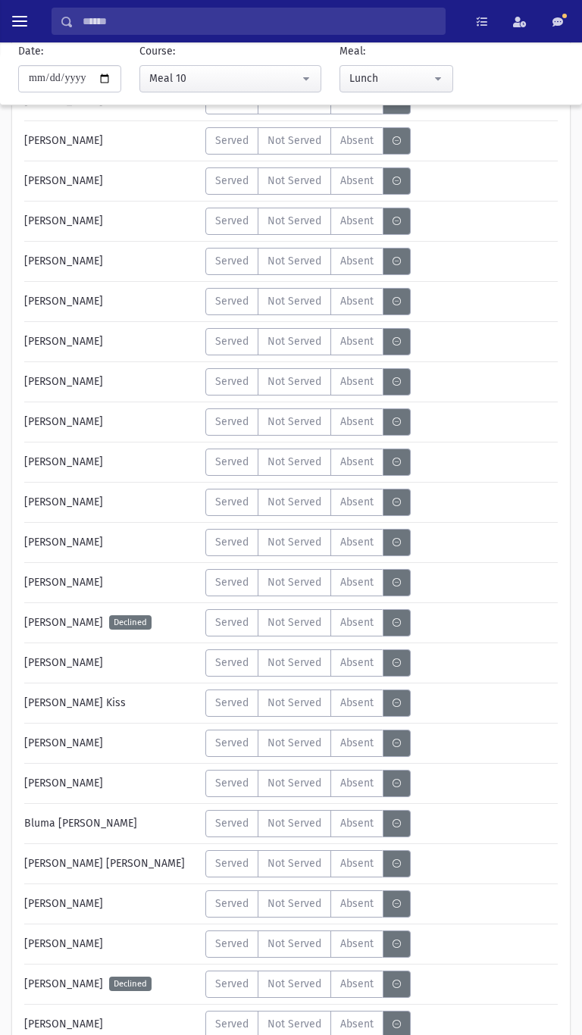
click at [300, 229] on label "Not Served" at bounding box center [294, 221] width 73 height 27
click at [303, 311] on label "Not Served" at bounding box center [294, 301] width 73 height 27
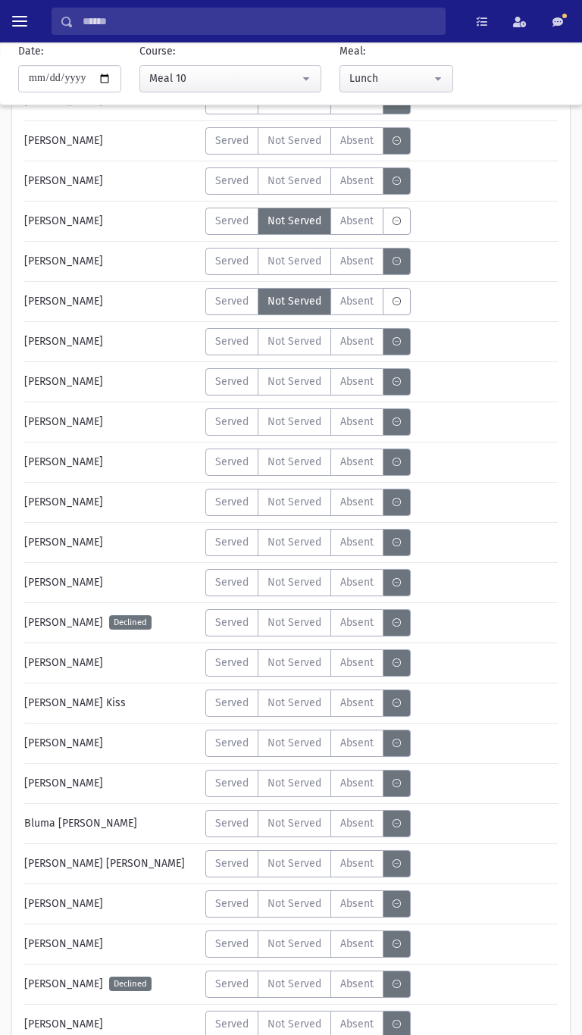
click at [298, 349] on label "Not Served" at bounding box center [294, 341] width 73 height 27
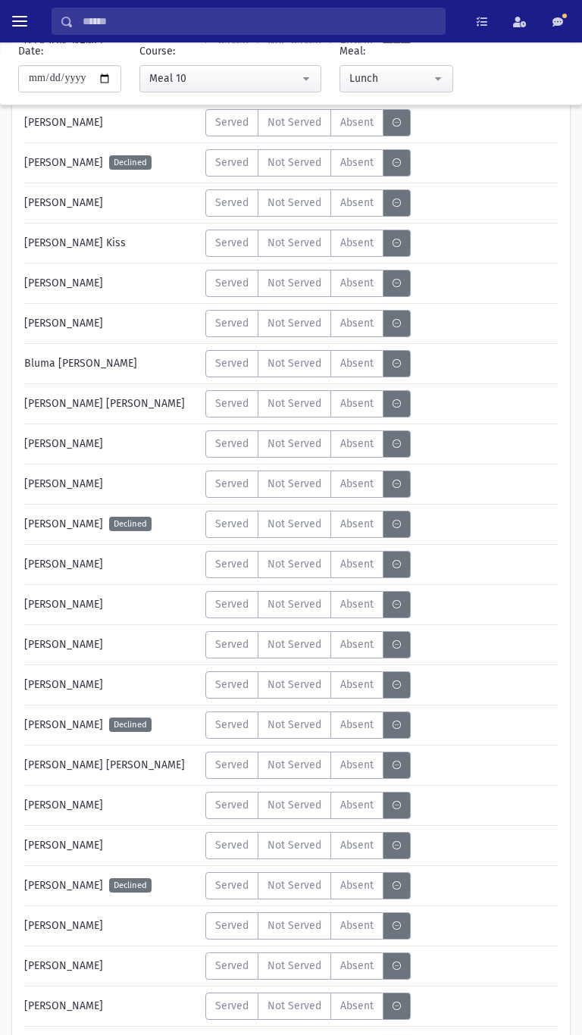
scroll to position [1127, 0]
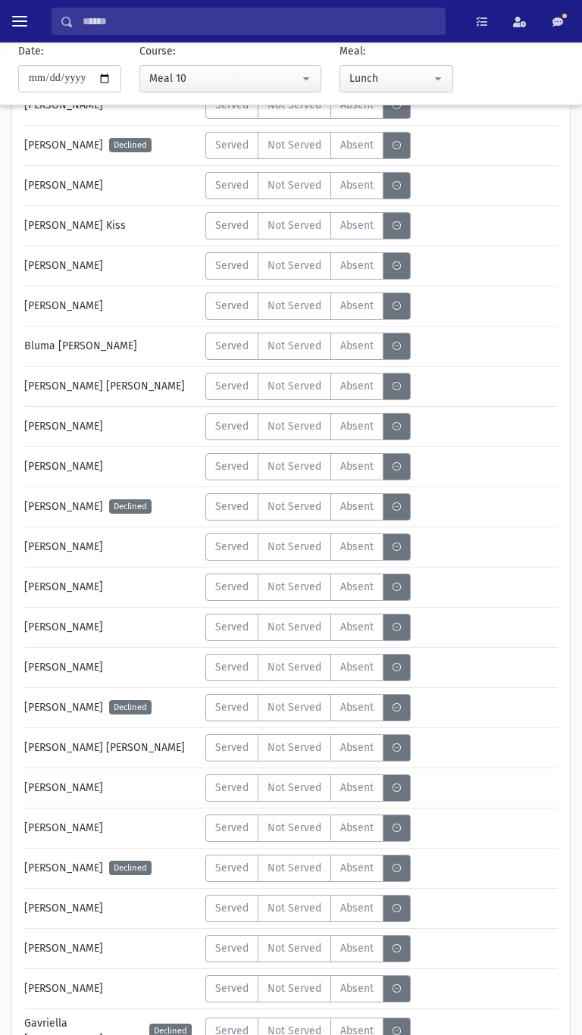
click at [306, 233] on label "Not Served" at bounding box center [294, 225] width 73 height 27
click at [301, 271] on span "Not Served" at bounding box center [294, 266] width 54 height 16
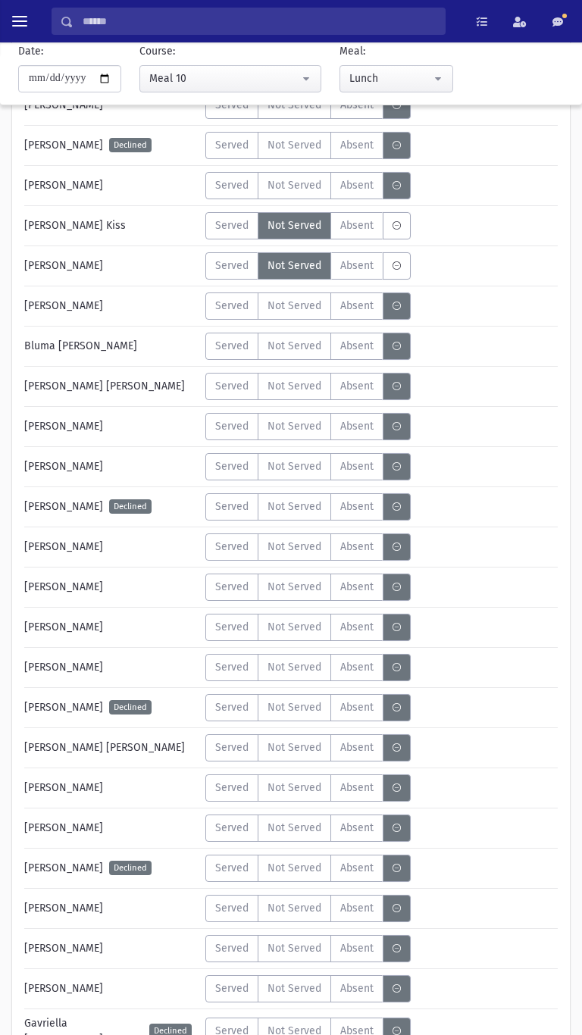
click at [295, 353] on span "Not Served" at bounding box center [294, 346] width 54 height 16
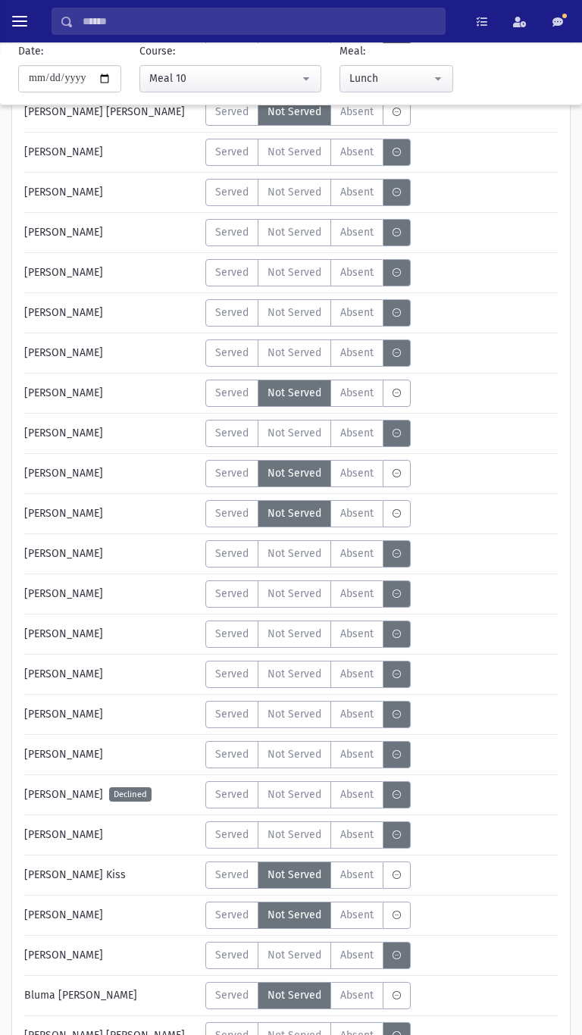
scroll to position [483, 0]
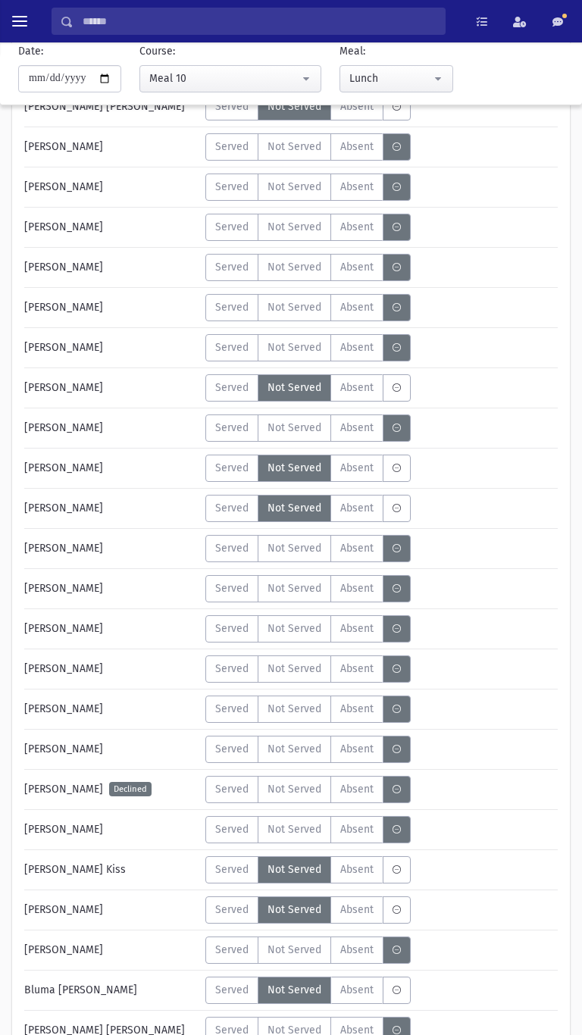
click at [298, 355] on label "Not Served" at bounding box center [294, 347] width 73 height 27
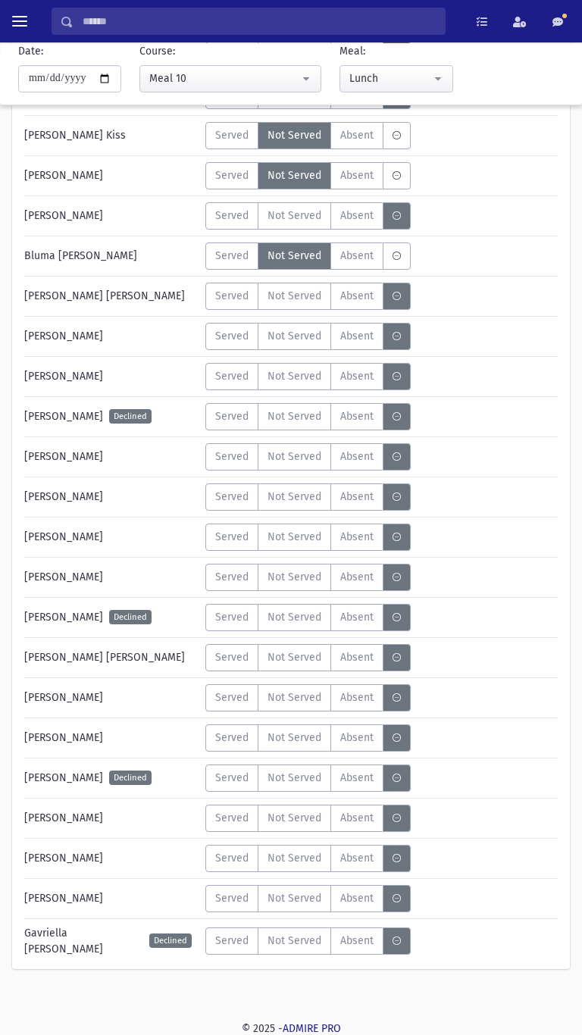
scroll to position [1219, 0]
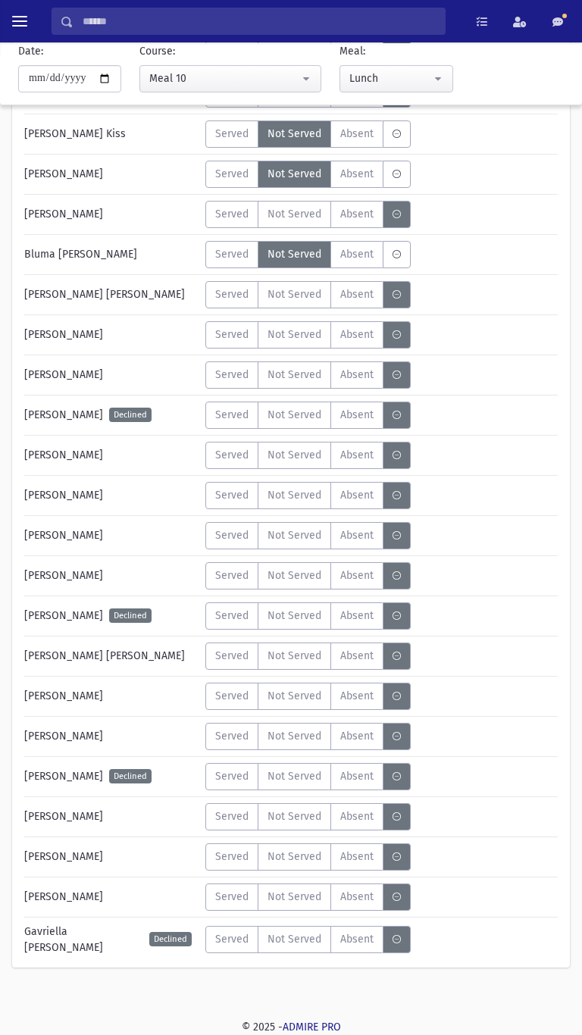
click at [297, 581] on span "Not Served" at bounding box center [294, 896] width 54 height 16
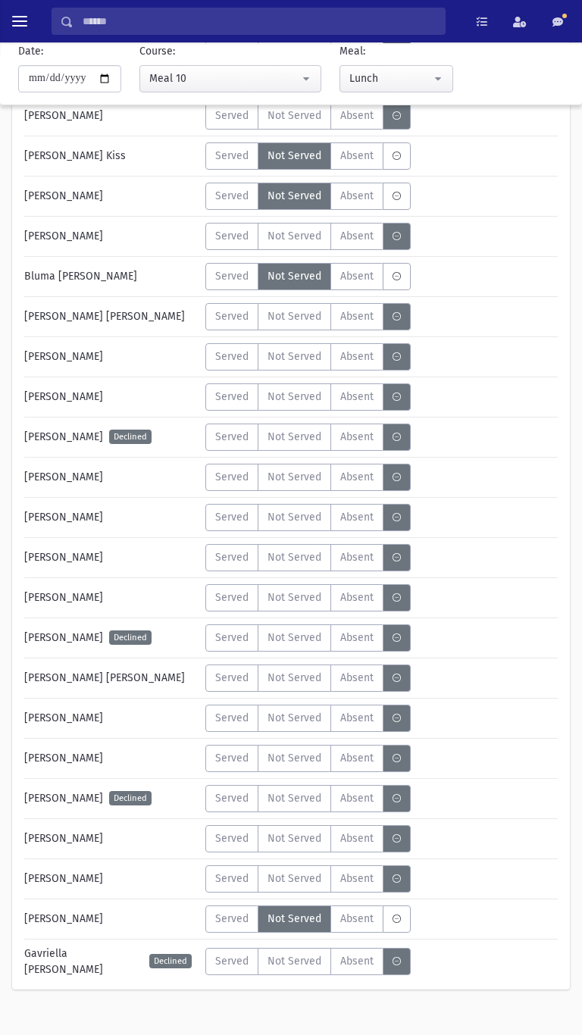
scroll to position [1200, 0]
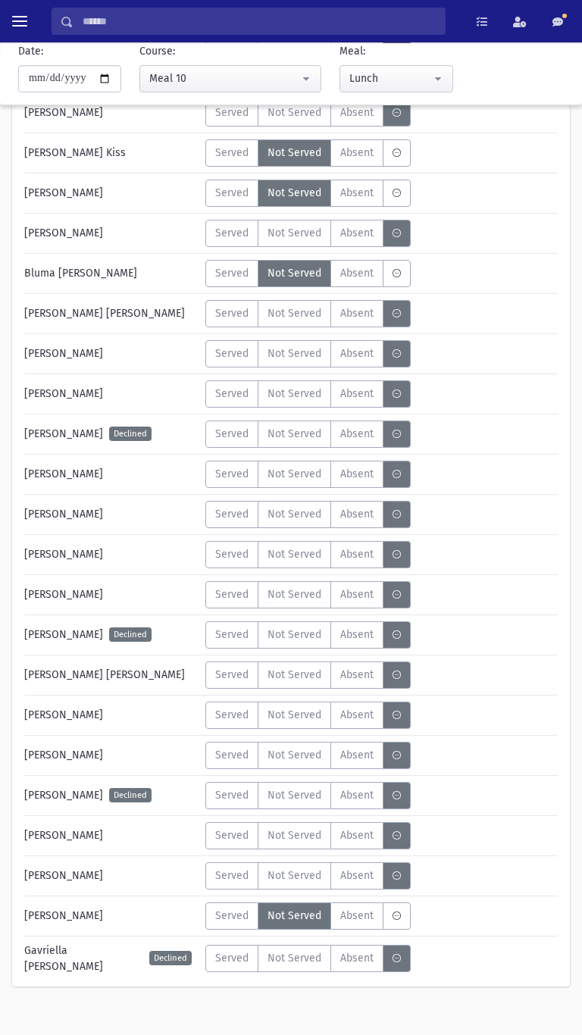
click at [297, 581] on span "Not Served" at bounding box center [294, 875] width 54 height 16
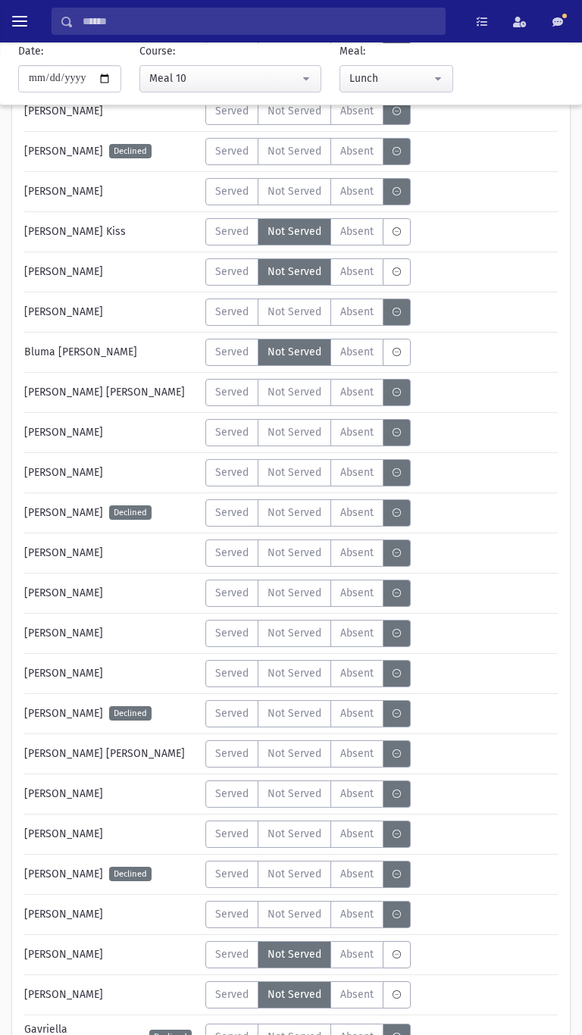
scroll to position [1109, 0]
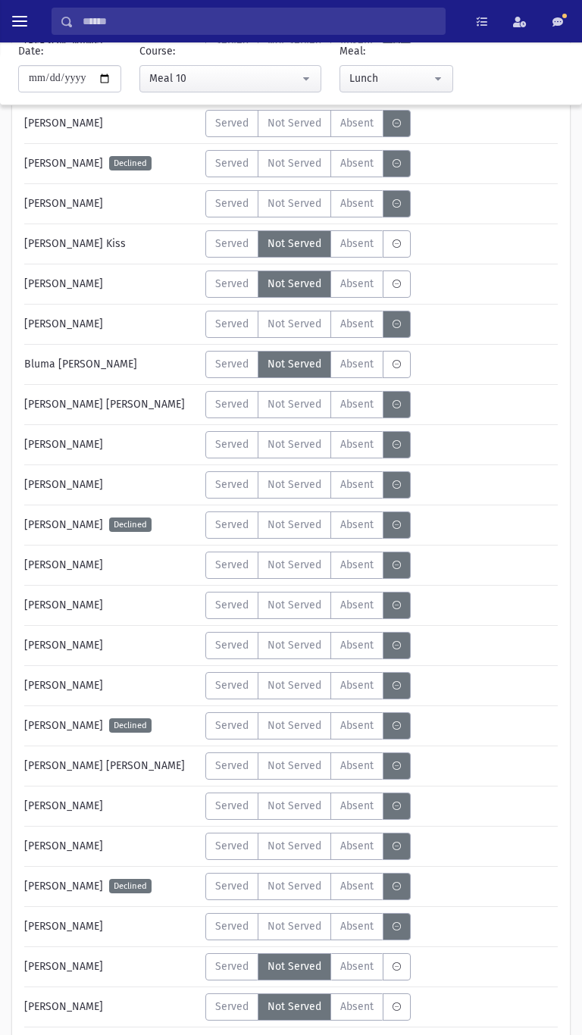
click at [292, 411] on span "Not Served" at bounding box center [294, 404] width 54 height 16
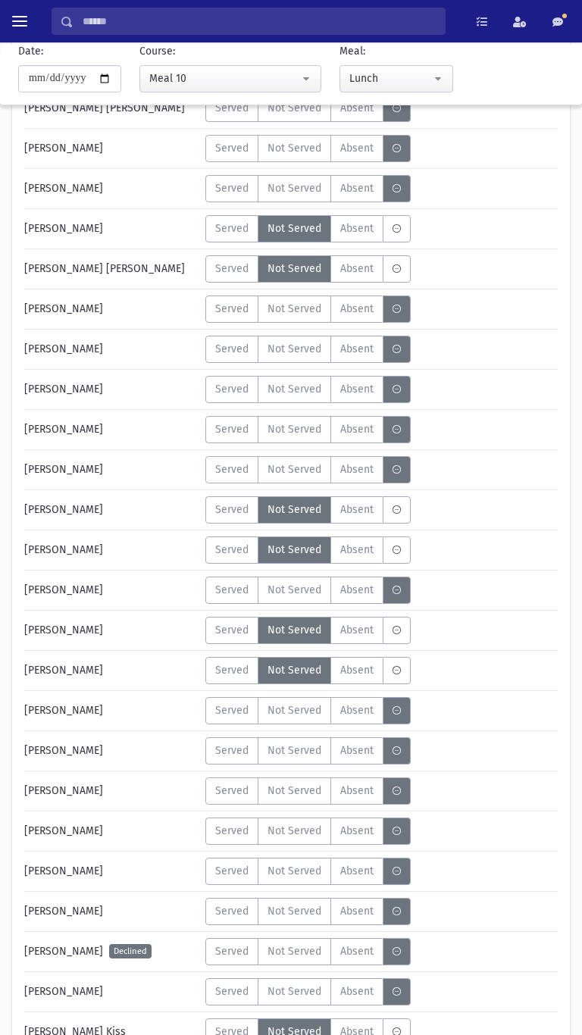
scroll to position [317, 0]
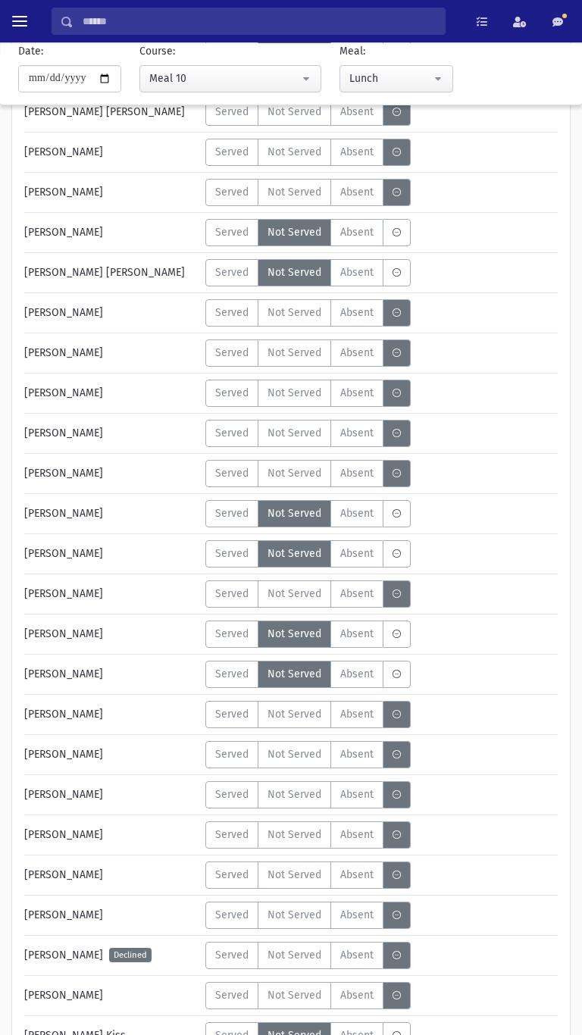
click at [301, 435] on span "Not Served" at bounding box center [294, 433] width 54 height 16
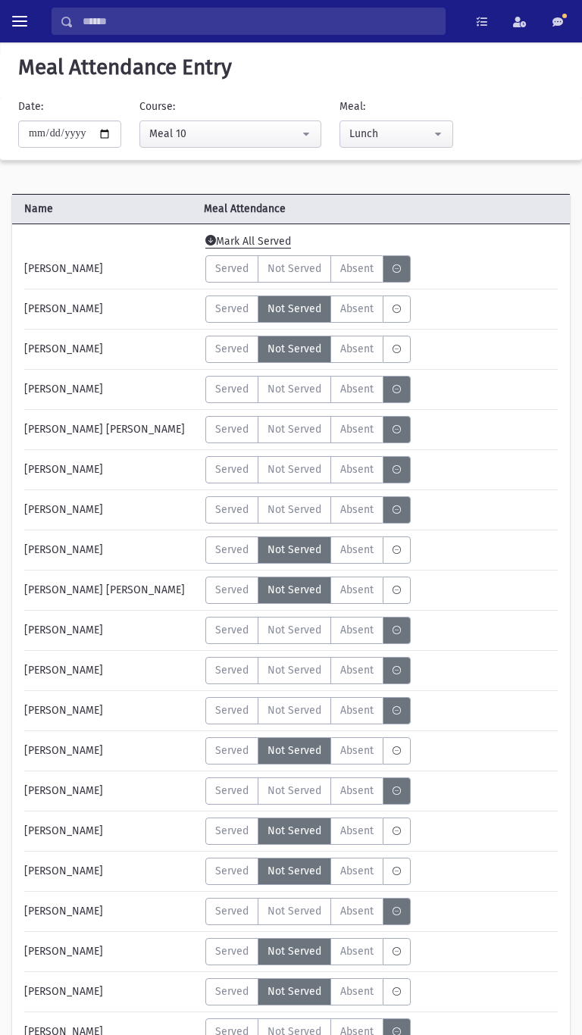
click at [295, 400] on label "Not Served" at bounding box center [294, 389] width 73 height 27
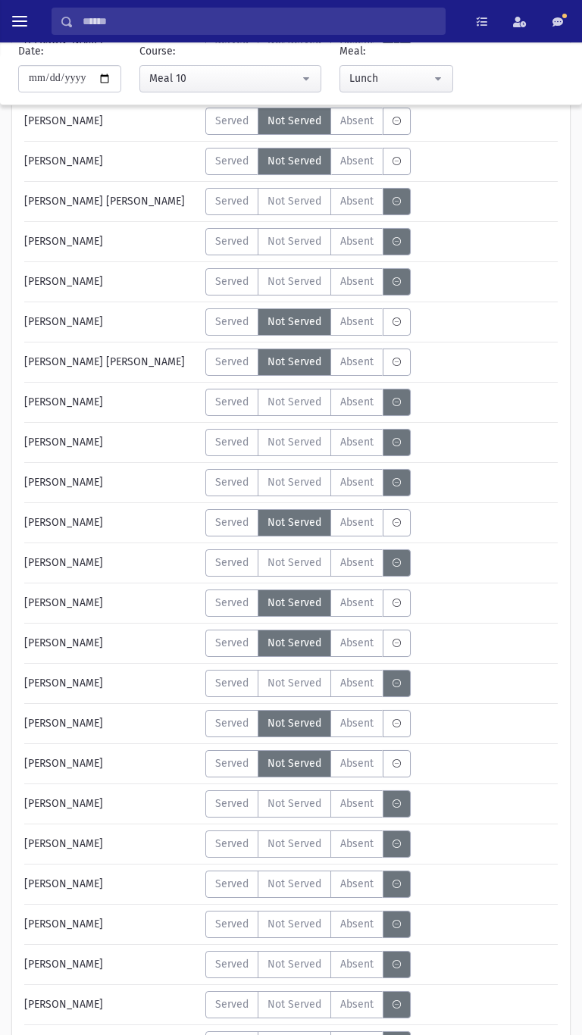
scroll to position [227, 0]
click at [311, 581] on span "Not Served" at bounding box center [294, 804] width 54 height 16
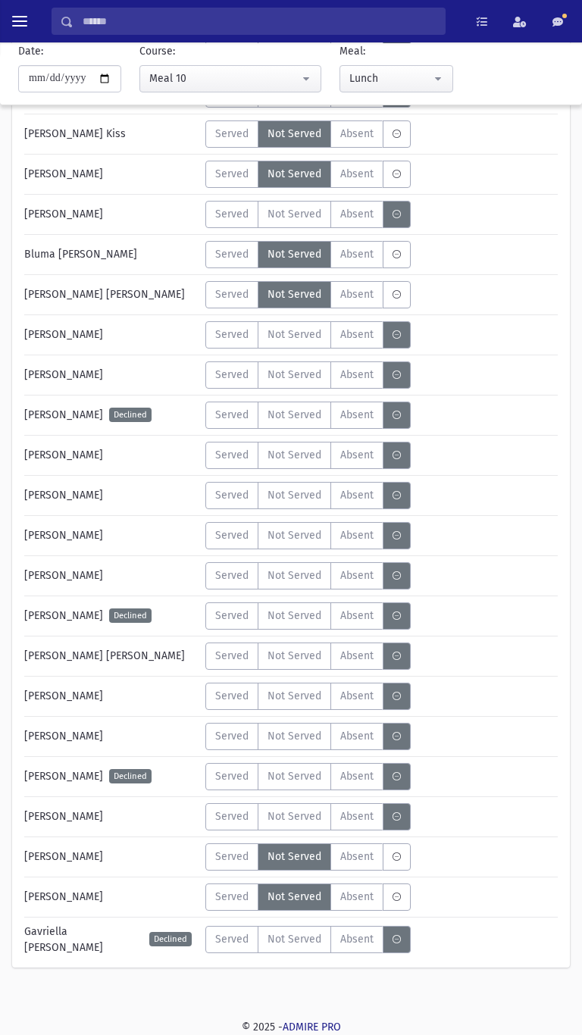
scroll to position [1219, 0]
click at [236, 581] on span "Served" at bounding box center [231, 736] width 33 height 16
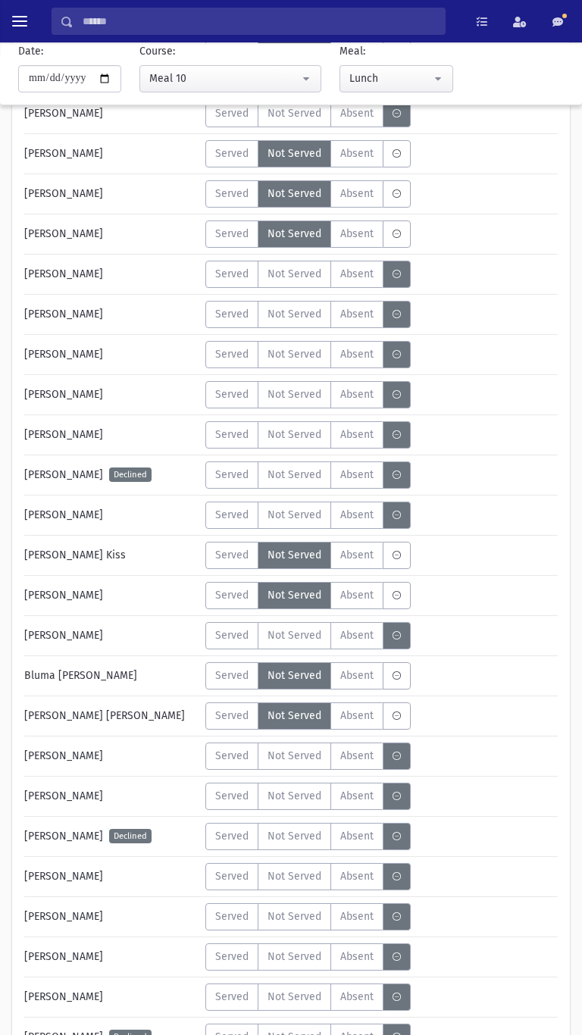
scroll to position [800, 0]
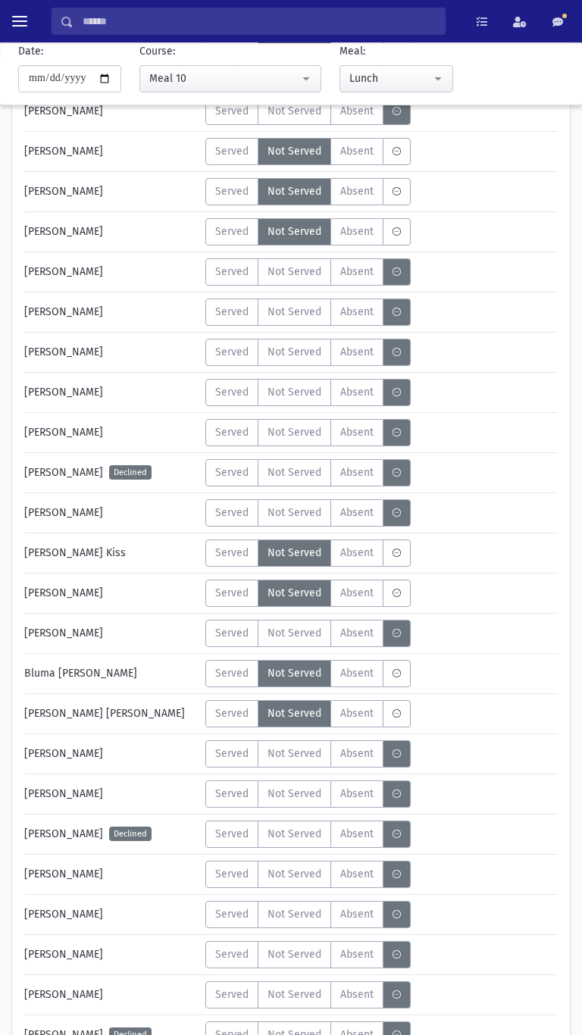
click at [304, 436] on span "Not Served" at bounding box center [294, 432] width 54 height 16
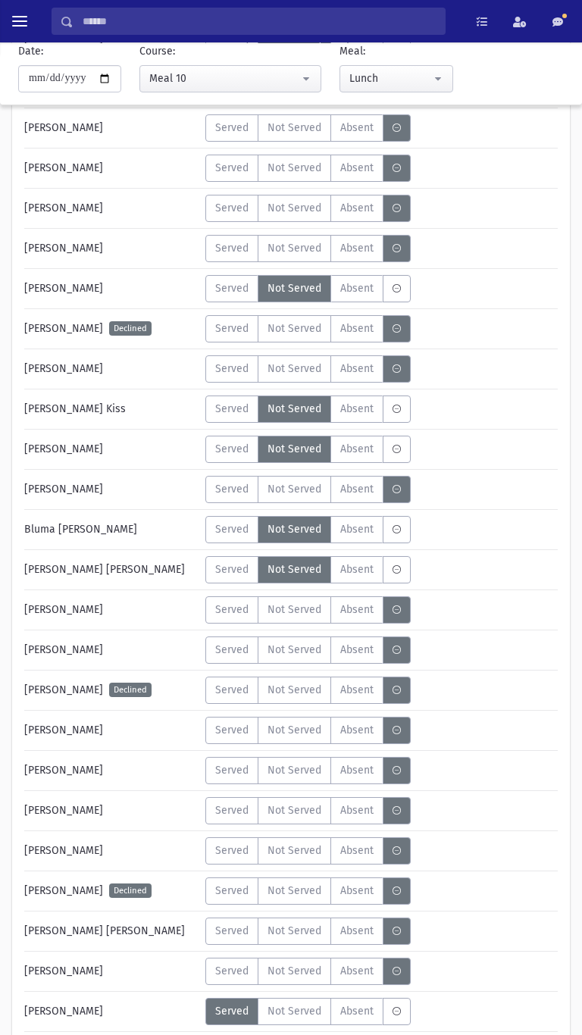
scroll to position [944, 0]
click at [245, 581] on span "Served" at bounding box center [231, 649] width 33 height 16
click at [304, 581] on label "Not Served" at bounding box center [294, 608] width 73 height 27
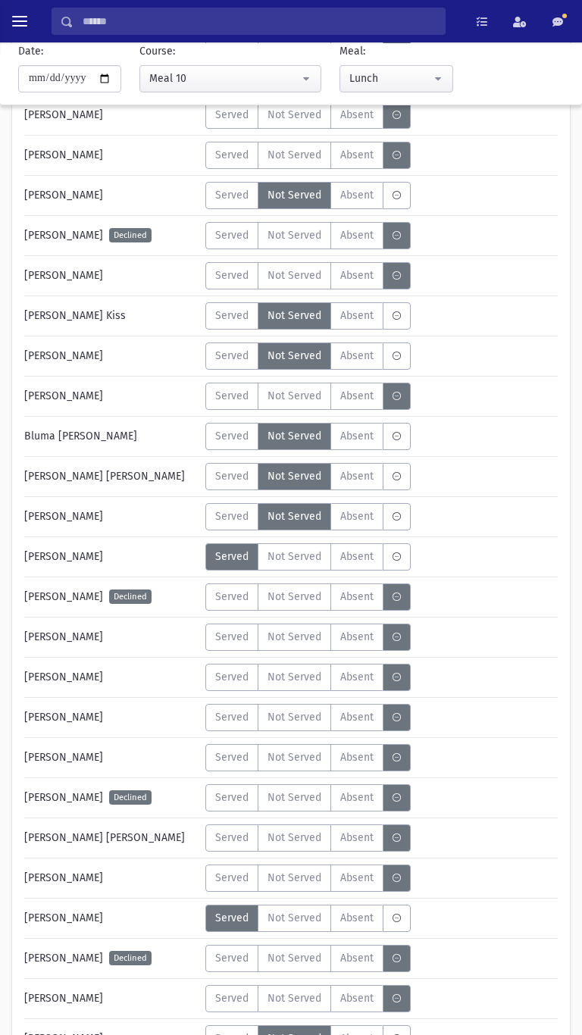
scroll to position [1219, 0]
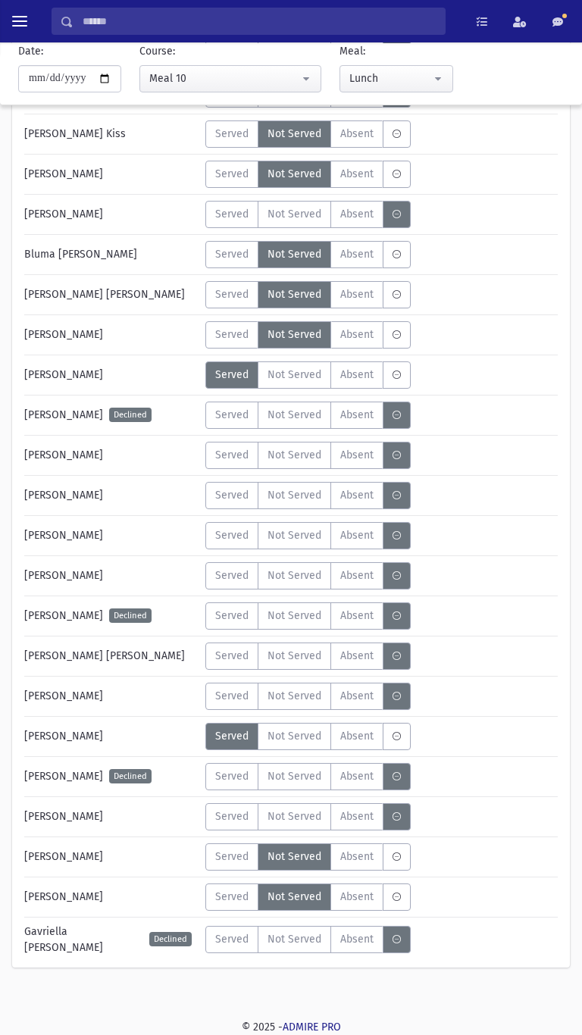
click at [301, 581] on span "Not Served" at bounding box center [294, 816] width 54 height 16
click at [80, 148] on div "[PERSON_NAME] Kiss Declined Served Not Served Absent A" at bounding box center [290, 137] width 533 height 34
click at [73, 164] on div "[PERSON_NAME] Declined" at bounding box center [108, 174] width 183 height 27
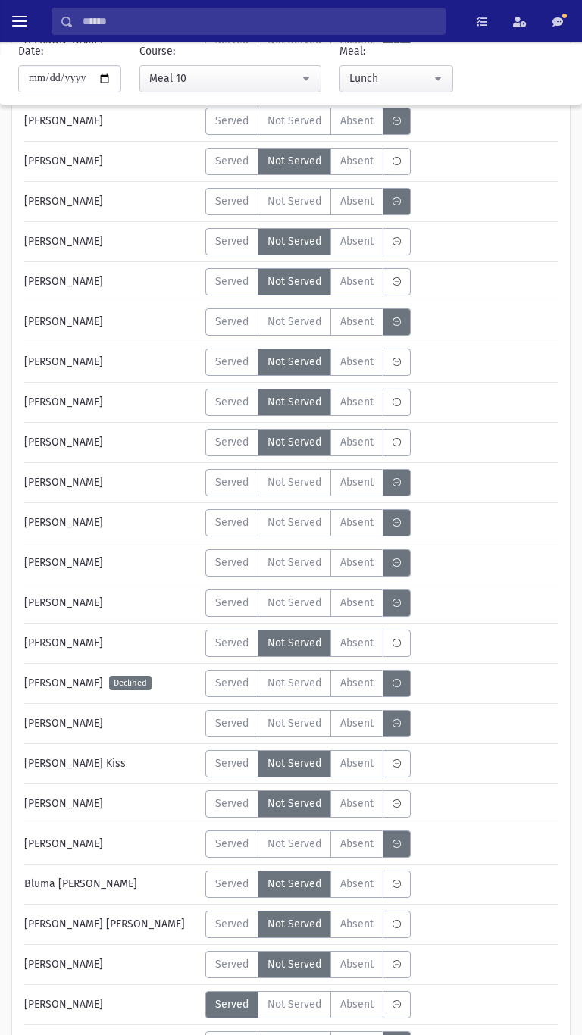
scroll to position [588, 0]
click at [368, 6] on div "Search Results Students" at bounding box center [291, 21] width 582 height 42
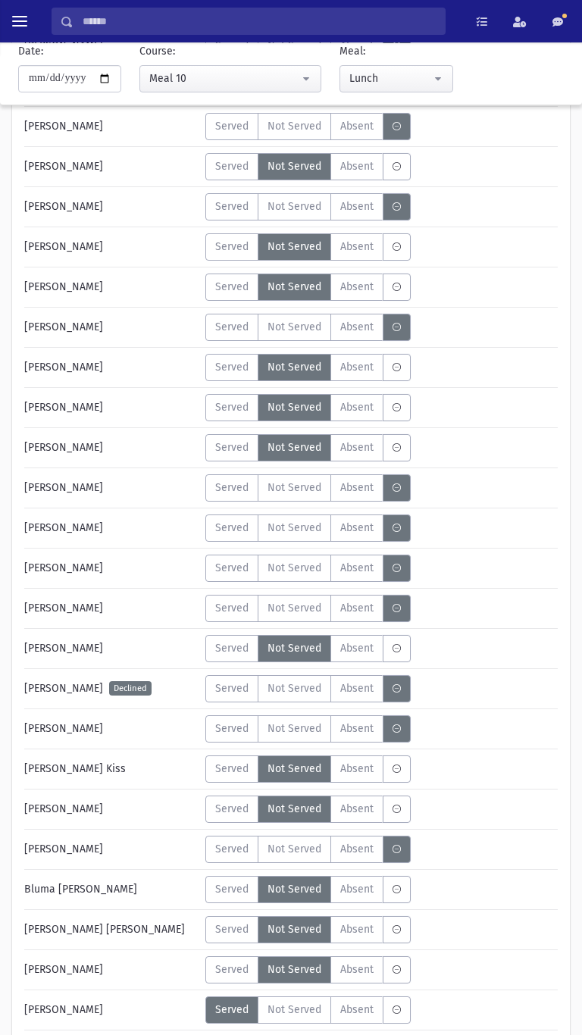
scroll to position [587, 0]
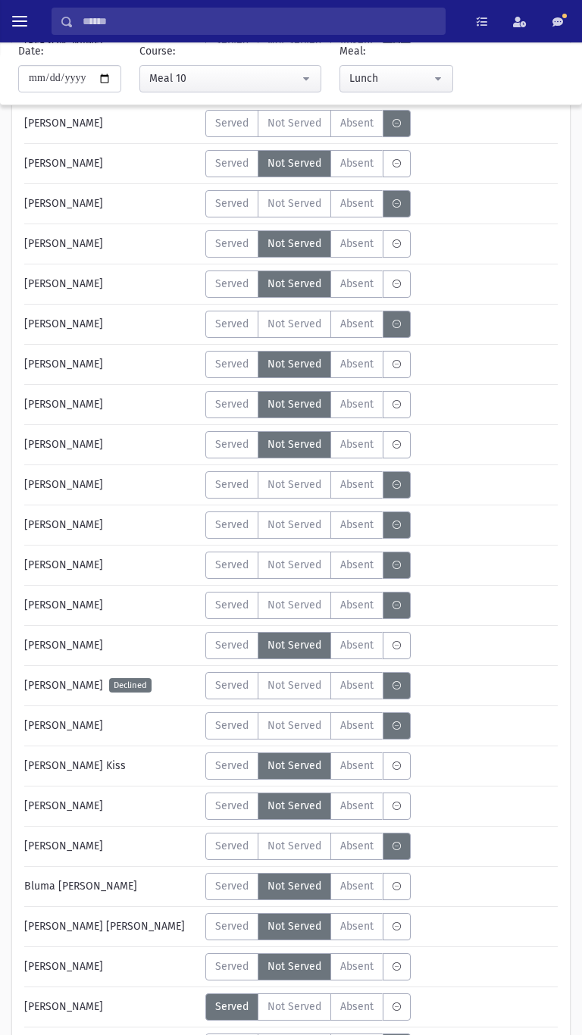
click at [294, 581] on span "Not Served" at bounding box center [294, 846] width 54 height 16
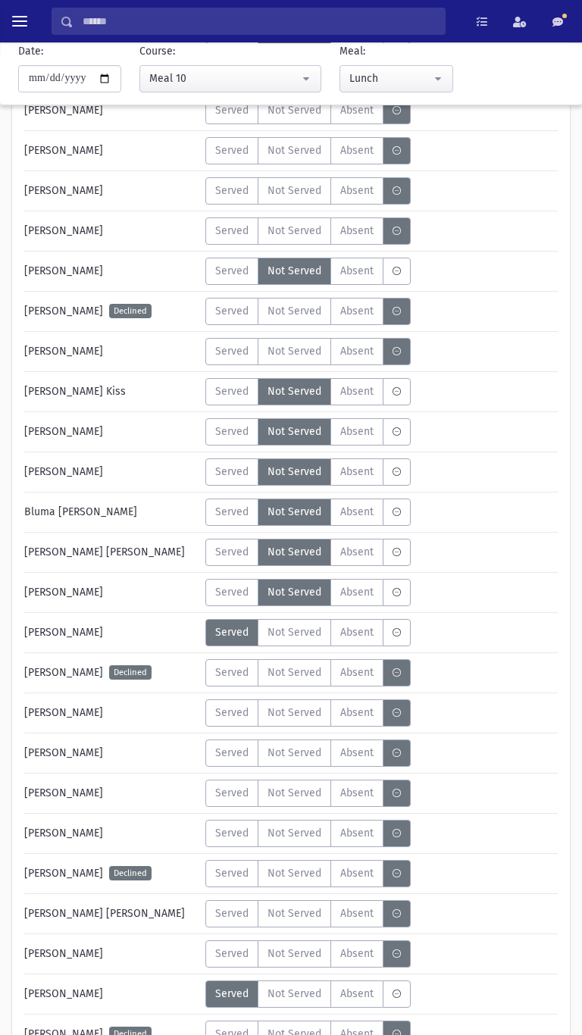
scroll to position [962, 0]
click at [229, 581] on span "Served" at bounding box center [231, 832] width 33 height 16
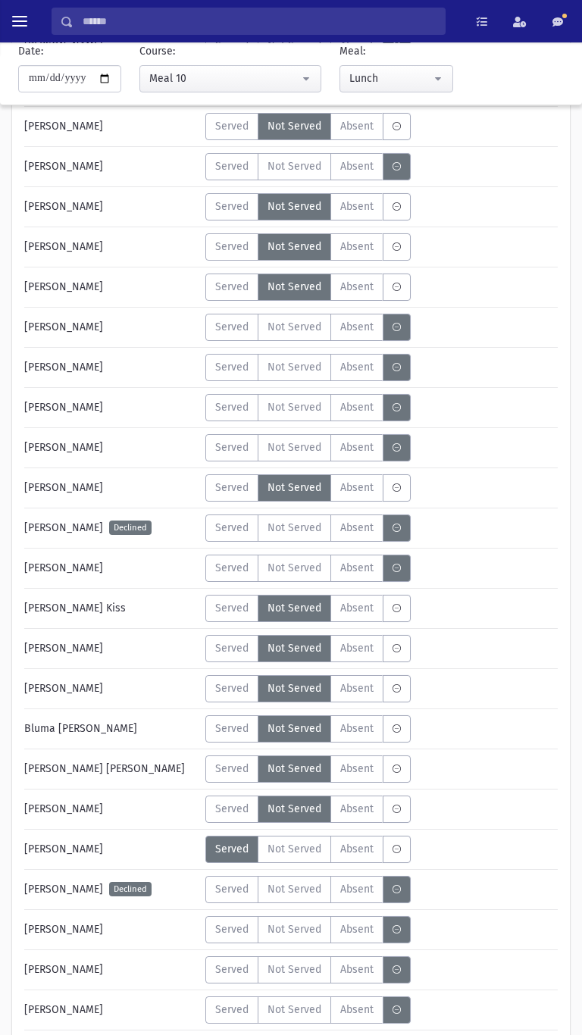
scroll to position [746, 0]
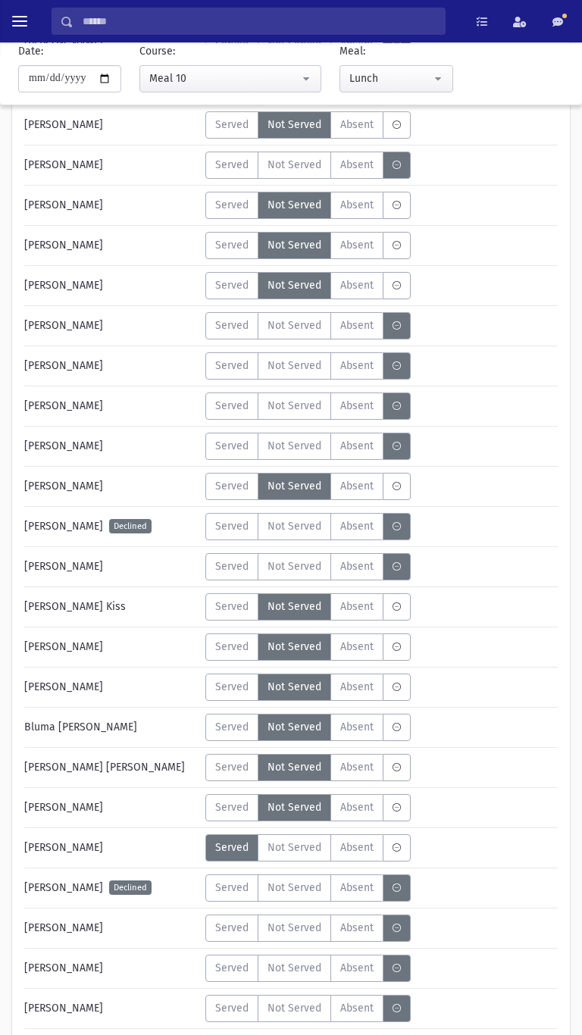
click at [303, 365] on span "Not Served" at bounding box center [294, 365] width 54 height 16
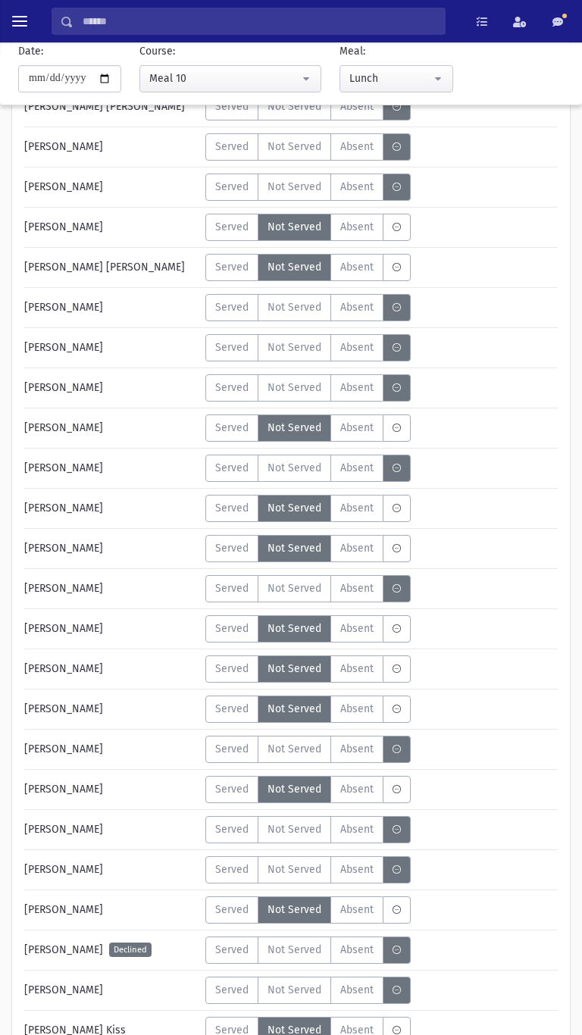
scroll to position [324, 0]
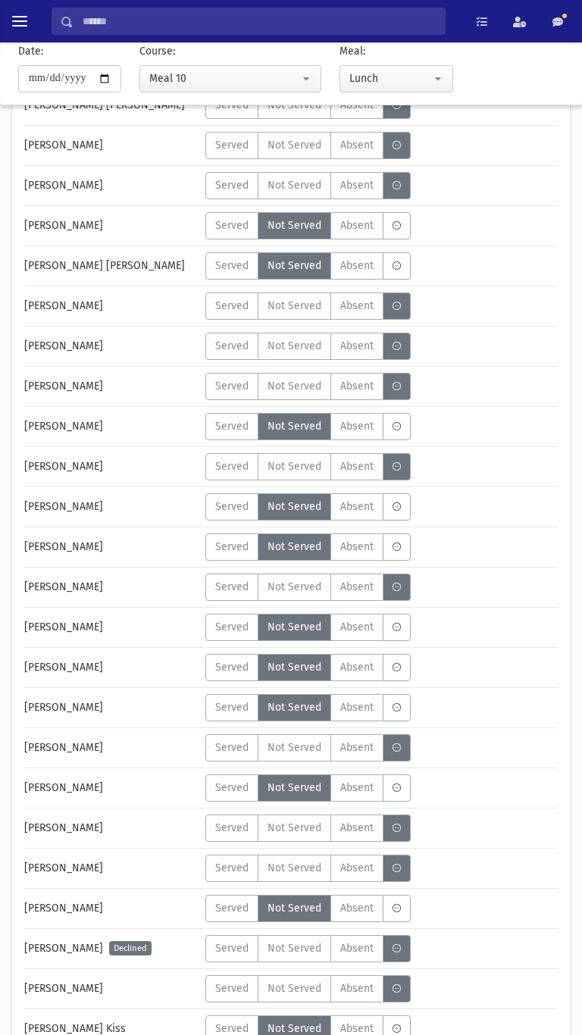
click at [303, 471] on span "Not Served" at bounding box center [294, 466] width 54 height 16
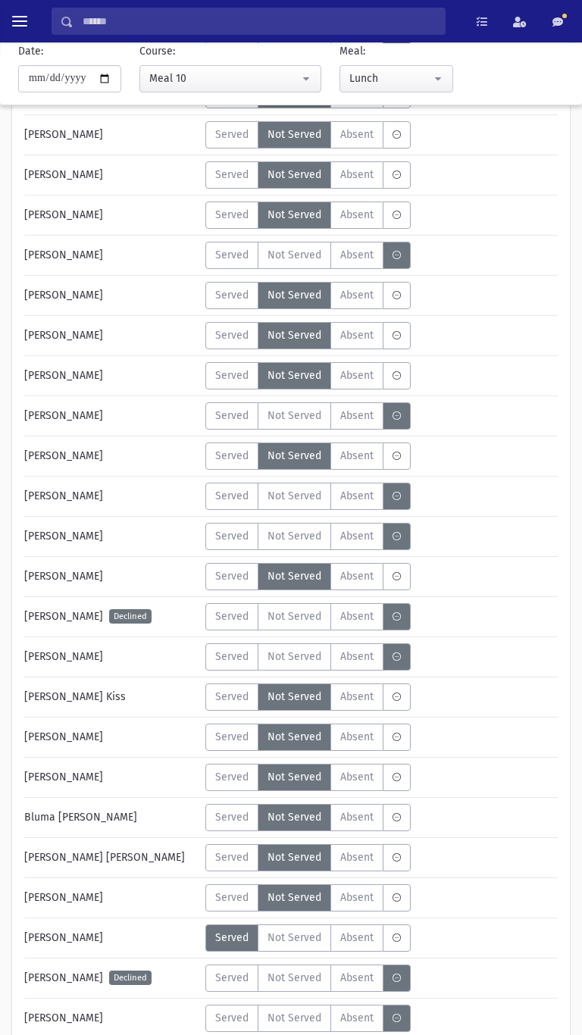
scroll to position [655, 0]
click at [302, 503] on span "Not Served" at bounding box center [294, 497] width 54 height 16
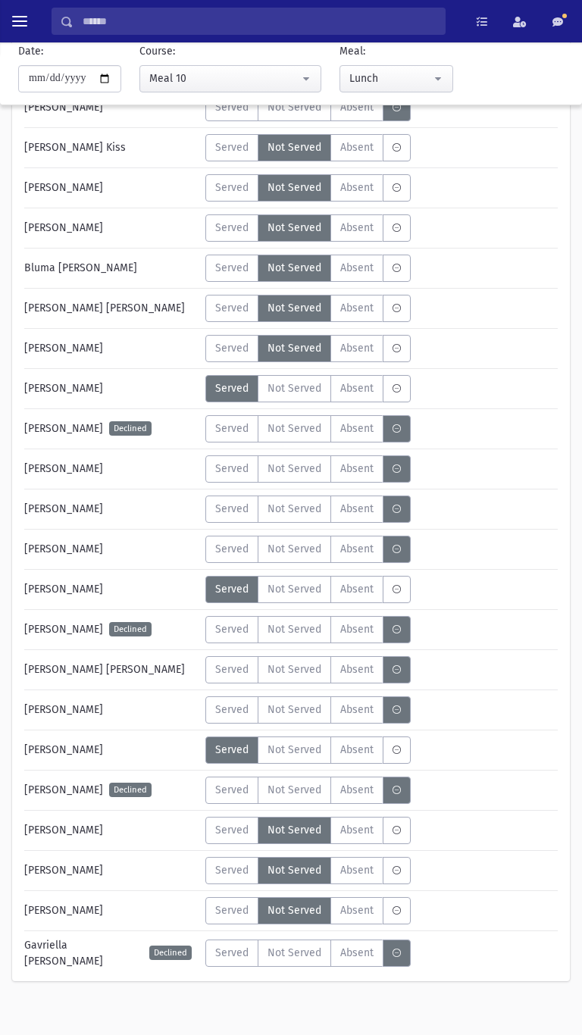
scroll to position [1219, 0]
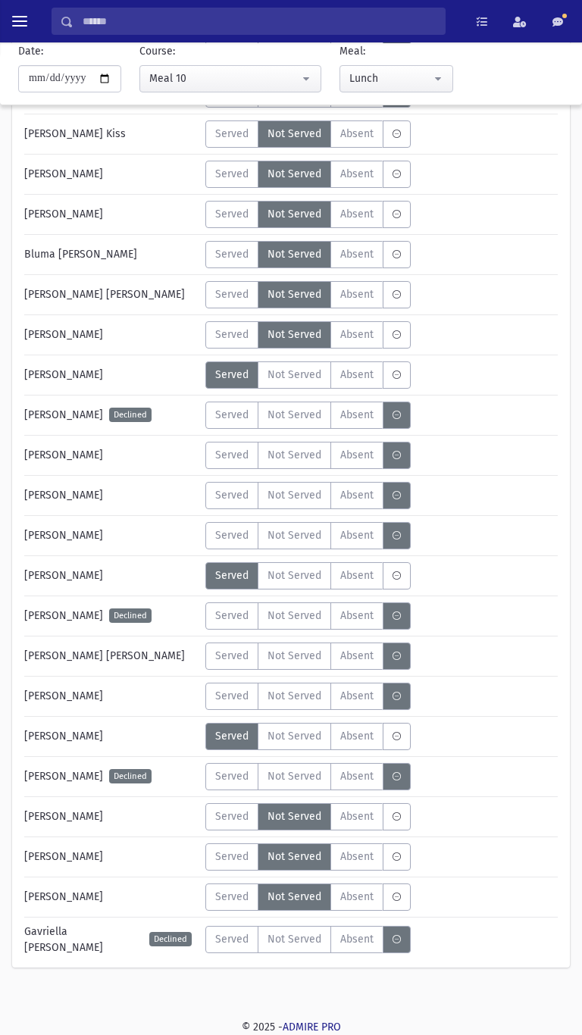
click at [303, 581] on span "Not Served" at bounding box center [294, 696] width 54 height 16
click at [236, 581] on span "Served" at bounding box center [231, 696] width 33 height 16
click at [238, 581] on span "Served" at bounding box center [231, 856] width 33 height 16
click at [242, 581] on span "Served" at bounding box center [231, 939] width 33 height 16
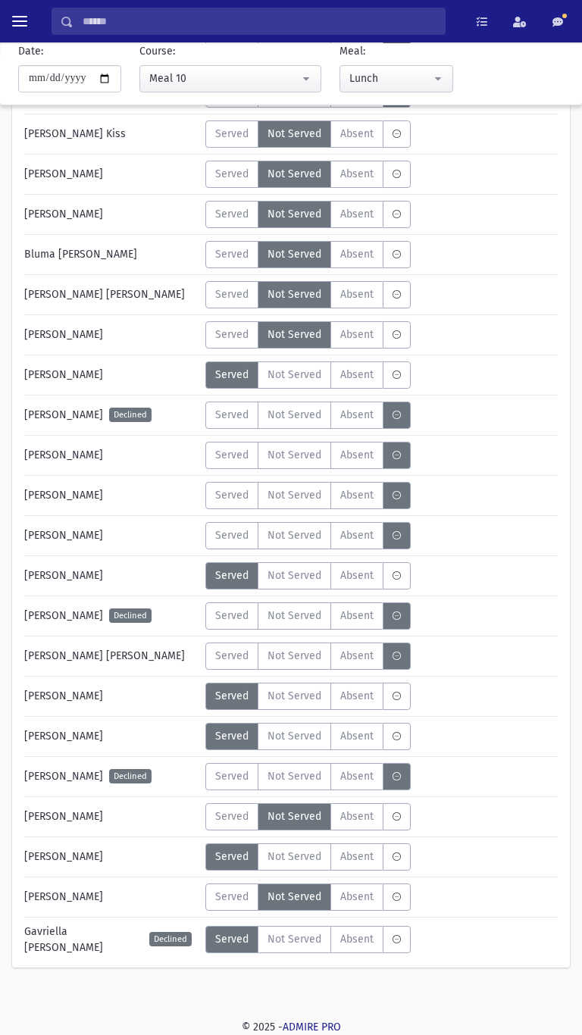
click at [220, 581] on span "Served" at bounding box center [231, 896] width 33 height 16
click at [223, 581] on span "Served" at bounding box center [231, 939] width 33 height 16
click at [235, 581] on span "Served" at bounding box center [231, 939] width 33 height 16
click at [309, 581] on span "Not Served" at bounding box center [294, 939] width 54 height 16
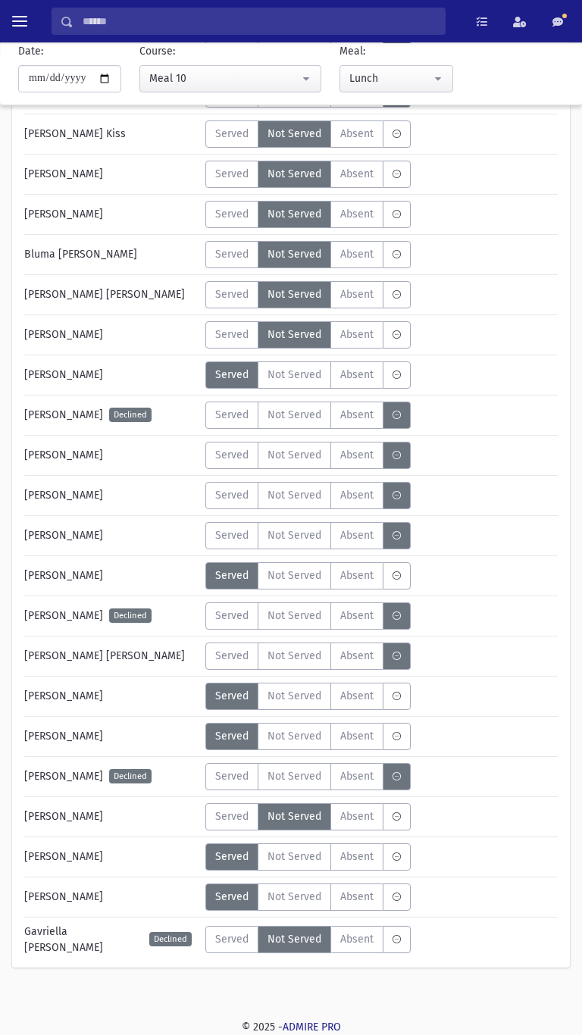
click at [307, 581] on label "Not Served" at bounding box center [294, 896] width 73 height 27
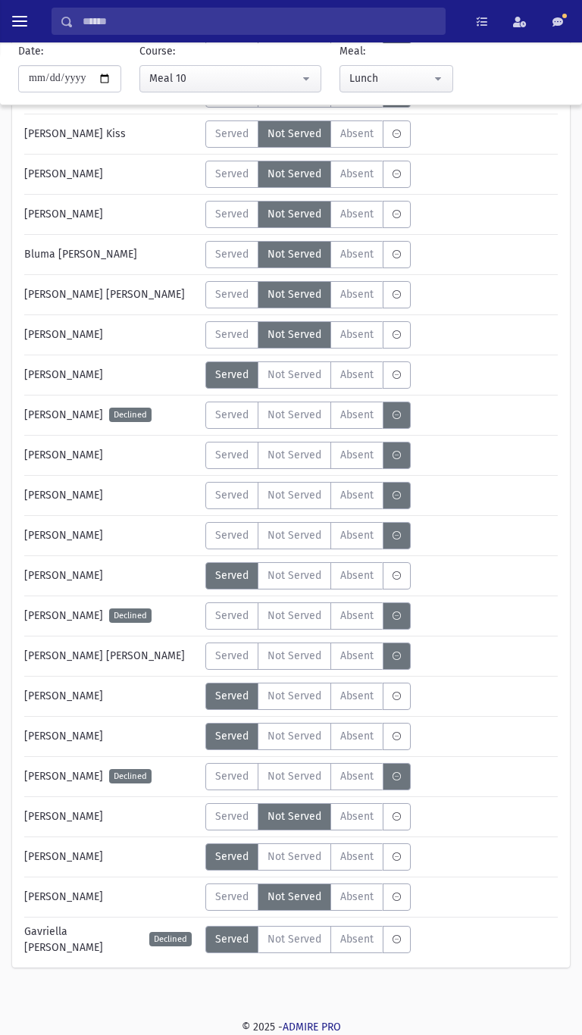
click at [302, 581] on span "Not Served" at bounding box center [294, 856] width 54 height 16
click at [308, 581] on span "Not Served" at bounding box center [294, 939] width 54 height 16
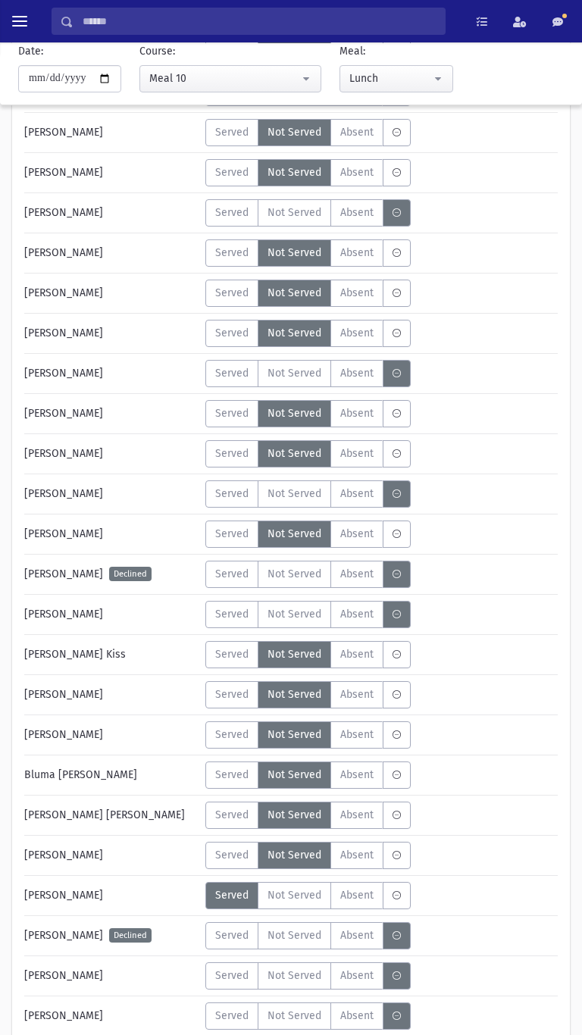
scroll to position [697, 0]
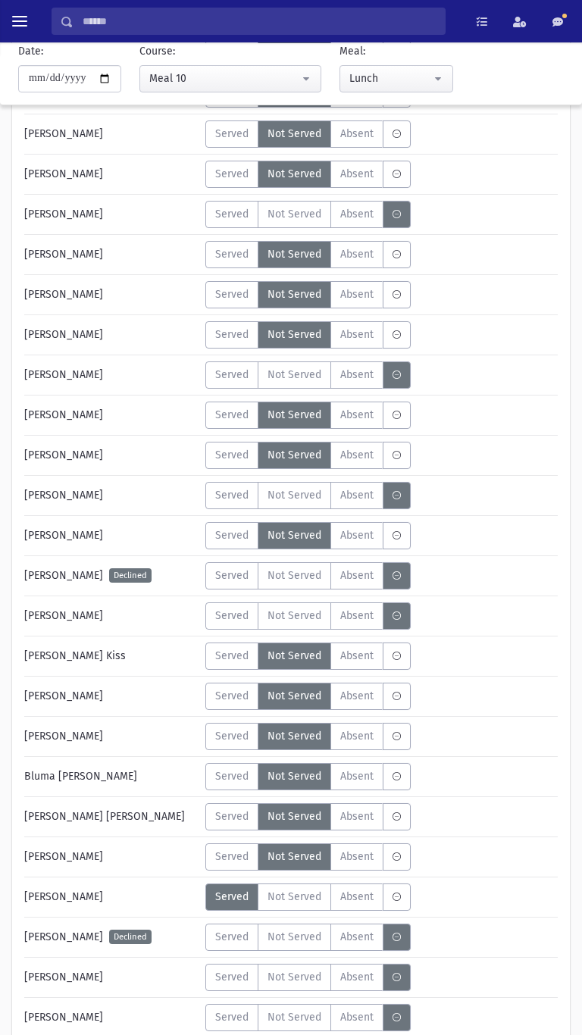
click at [297, 332] on span "Not Served" at bounding box center [294, 334] width 54 height 16
click at [223, 329] on span "Served" at bounding box center [231, 334] width 33 height 16
click at [292, 333] on span "Not Served" at bounding box center [294, 334] width 54 height 16
click at [314, 333] on span "Not Served" at bounding box center [294, 334] width 54 height 16
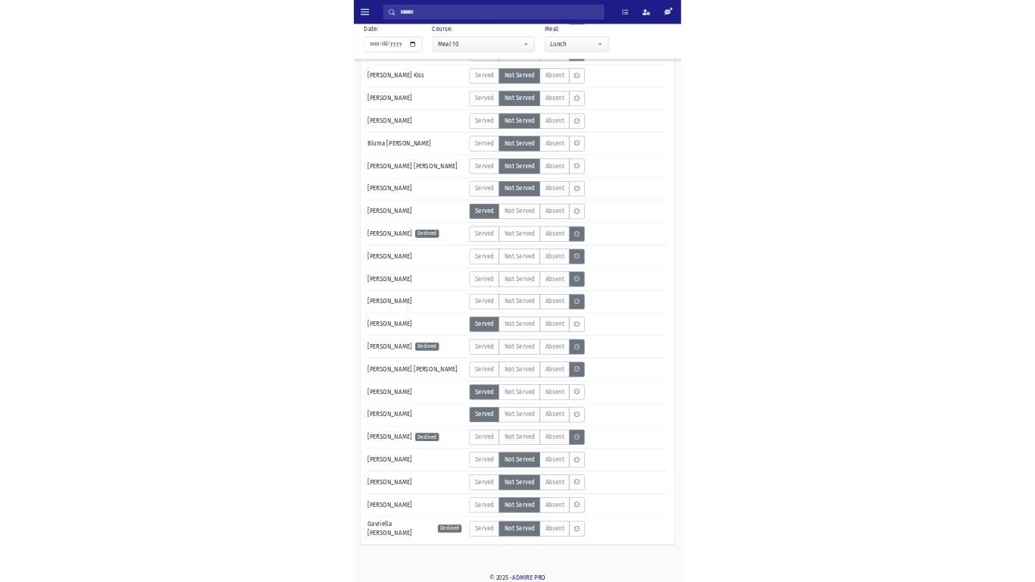
scroll to position [1219, 0]
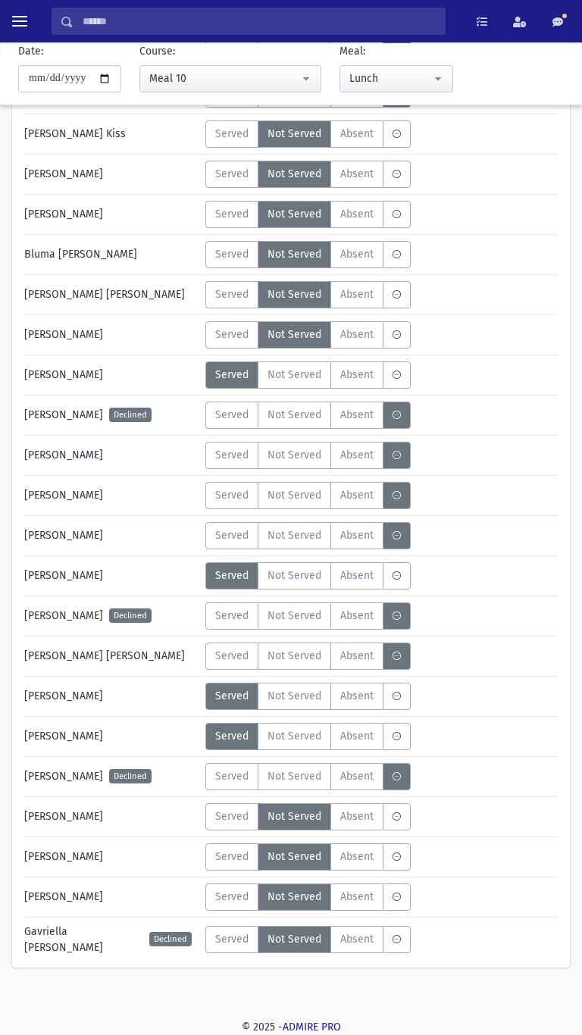
click at [237, 581] on span "Served" at bounding box center [231, 736] width 33 height 16
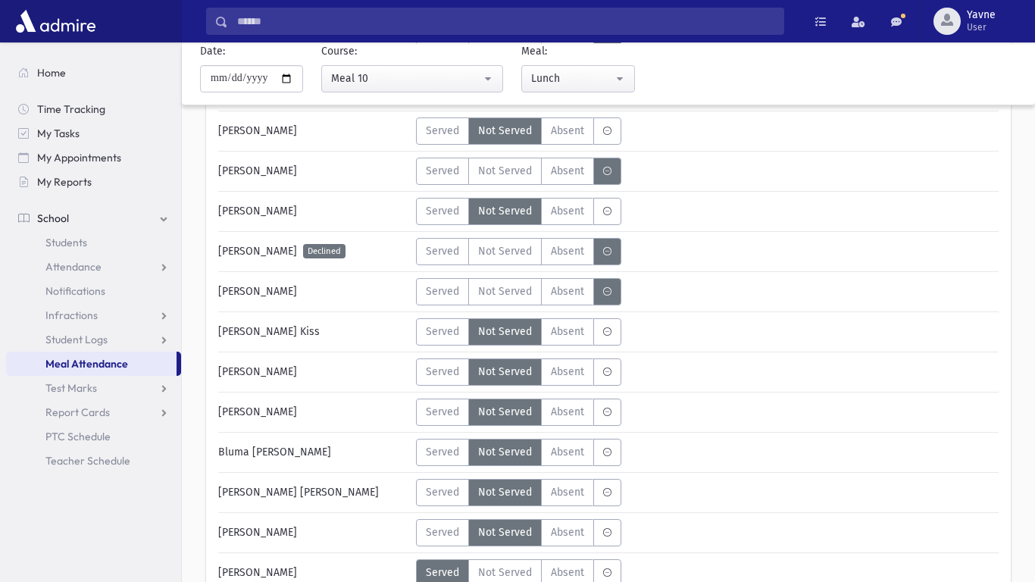
scroll to position [1006, 0]
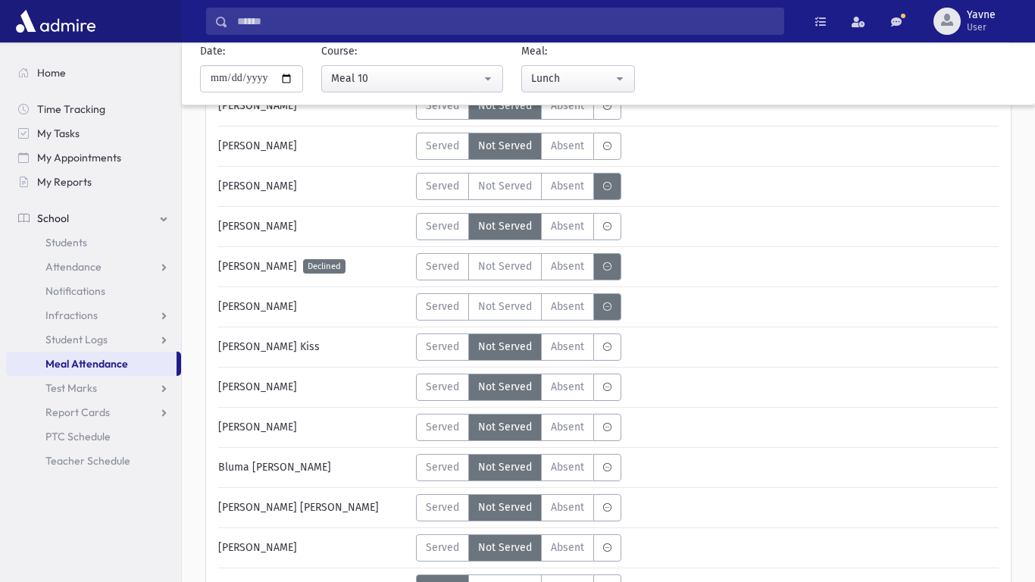
click at [509, 312] on span "Not Served" at bounding box center [505, 306] width 54 height 16
click at [514, 186] on span "Not Served" at bounding box center [505, 186] width 54 height 16
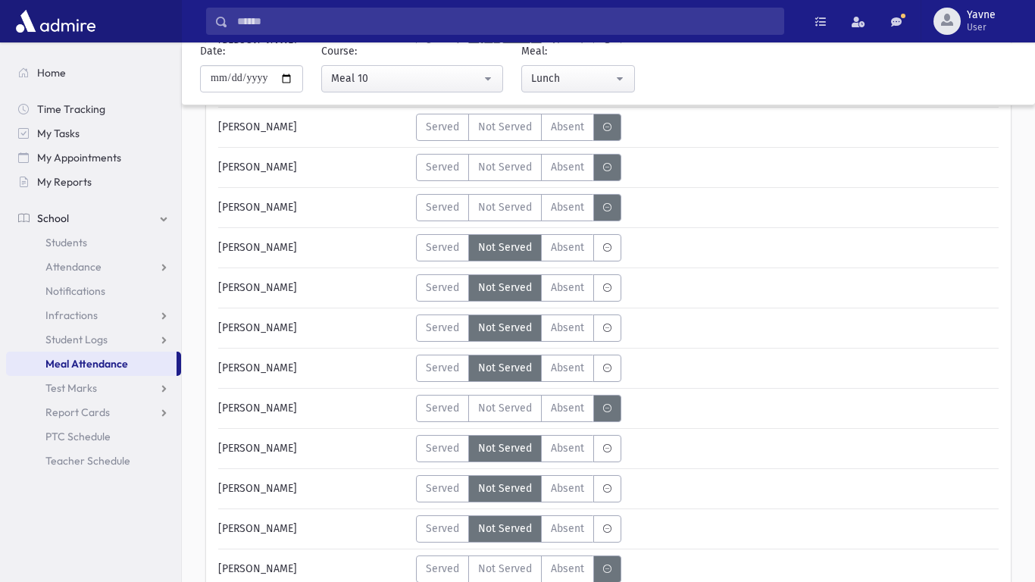
scroll to position [504, 0]
click at [426, 339] on label "Served" at bounding box center [442, 327] width 53 height 27
click at [493, 321] on span "Not Served" at bounding box center [505, 327] width 54 height 16
click at [571, 319] on span "Absent" at bounding box center [567, 327] width 33 height 16
click at [509, 326] on span "Not Served" at bounding box center [505, 327] width 54 height 16
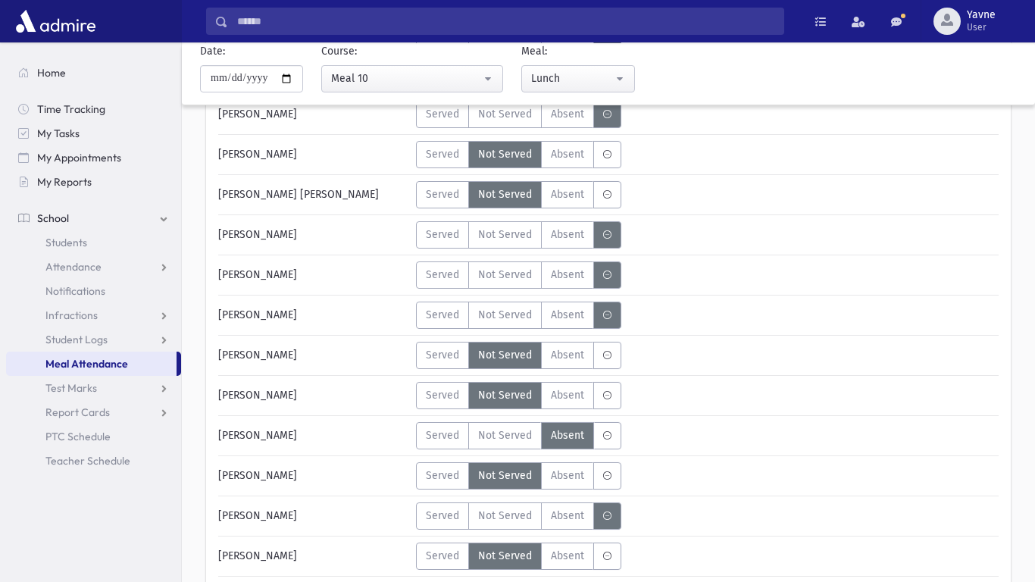
scroll to position [395, 0]
click at [491, 440] on span "Not Served" at bounding box center [505, 436] width 54 height 16
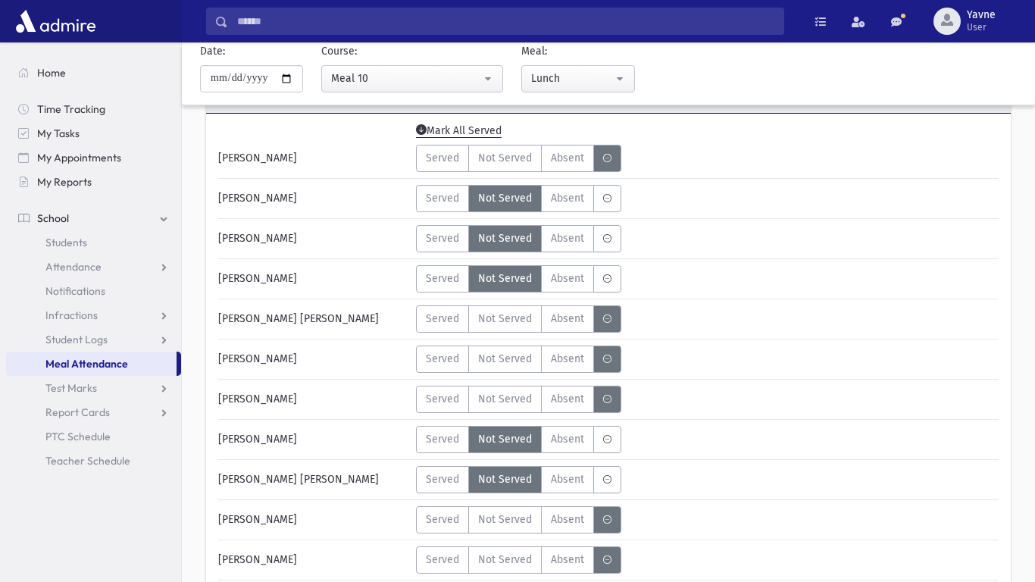
scroll to position [110, 0]
click at [514, 364] on span "Not Served" at bounding box center [505, 359] width 54 height 16
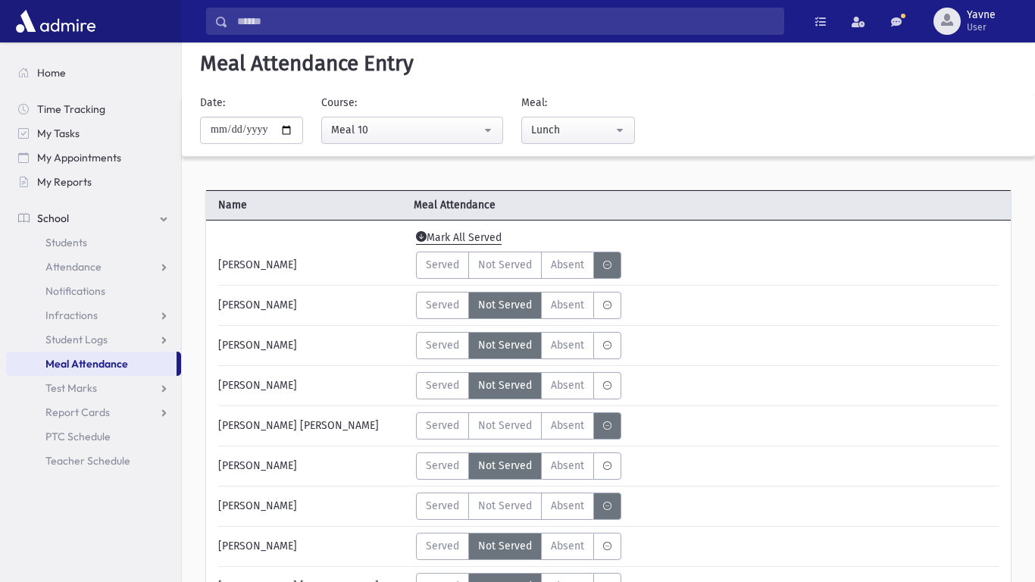
scroll to position [0, 0]
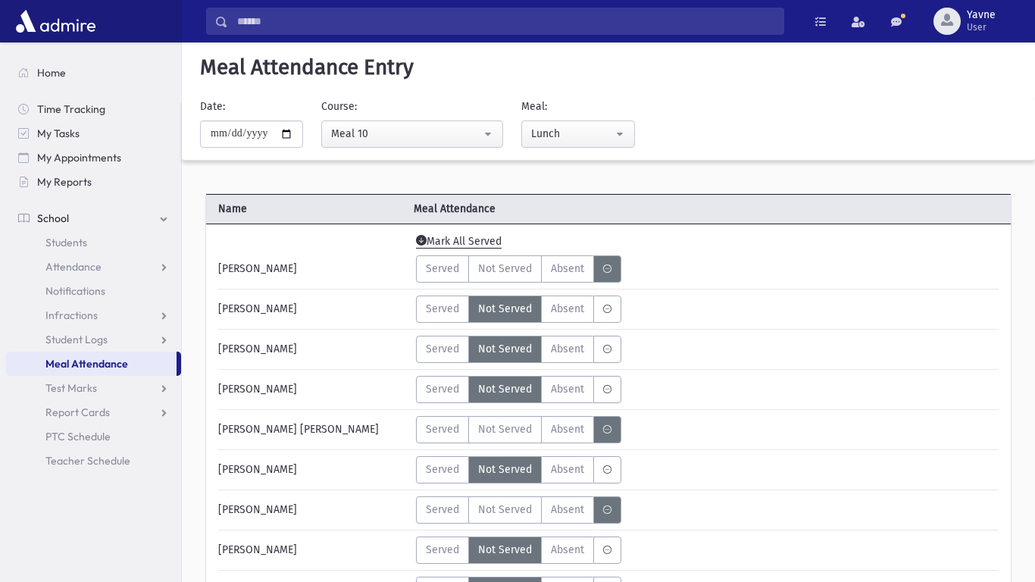
click at [735, 480] on div "Served Not Served Absent A" at bounding box center [609, 469] width 398 height 27
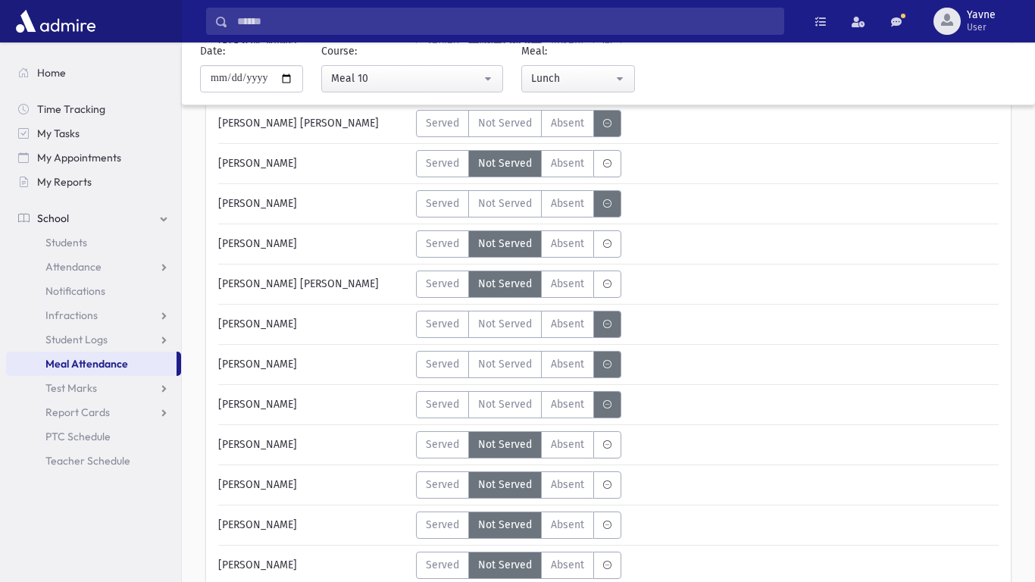
scroll to position [310, 0]
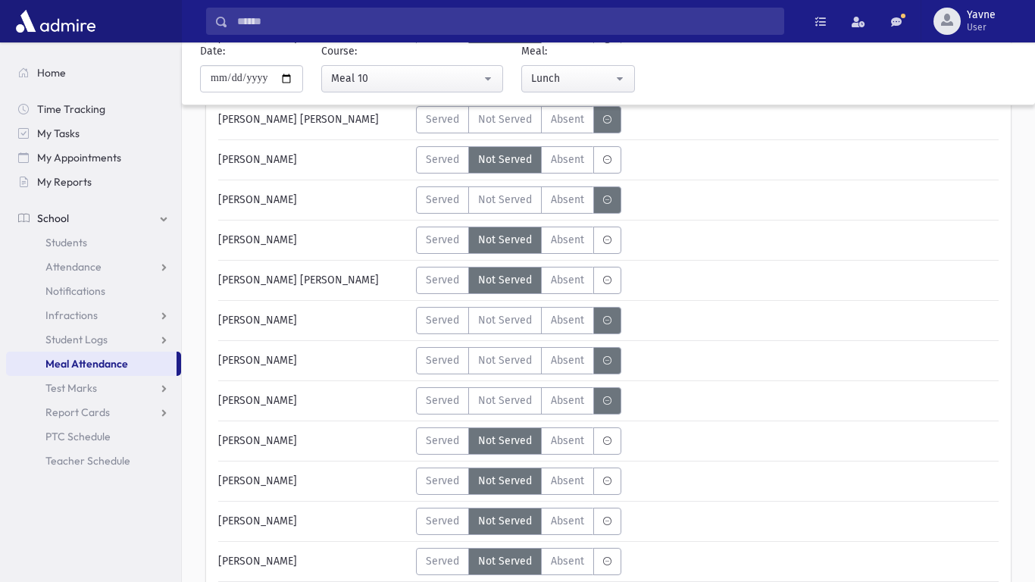
click at [577, 366] on span "Absent" at bounding box center [567, 360] width 33 height 16
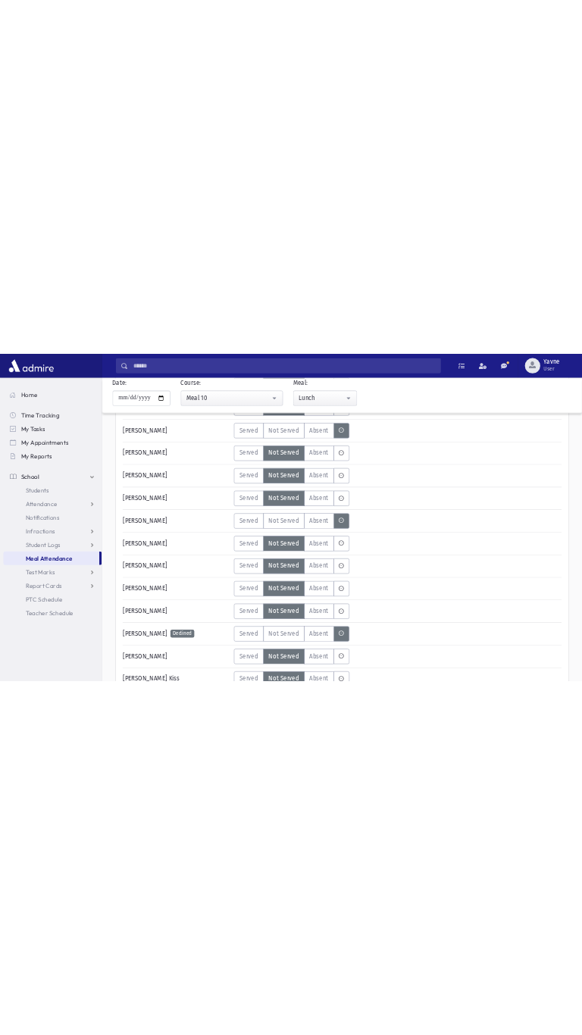
scroll to position [770, 0]
